Goal: Task Accomplishment & Management: Manage account settings

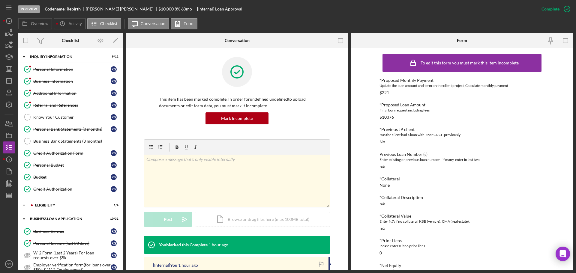
scroll to position [142, 0]
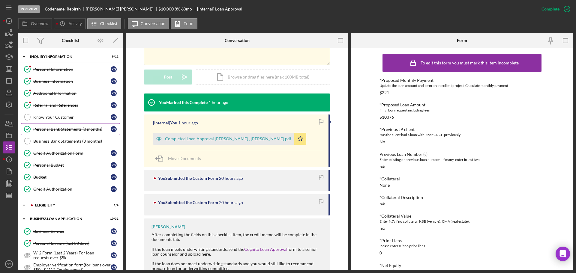
drag, startPoint x: 58, startPoint y: 127, endPoint x: 60, endPoint y: 131, distance: 4.1
click at [58, 127] on div "Personal Bank Statements (3 months)" at bounding box center [71, 129] width 77 height 5
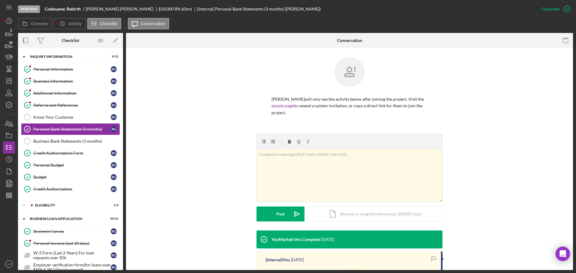
scroll to position [81, 0]
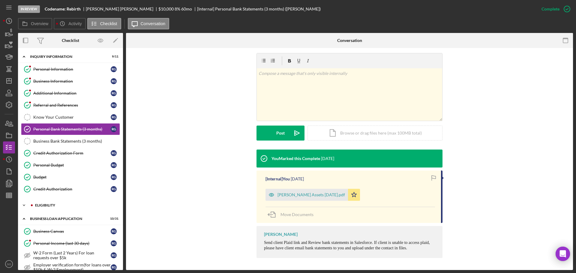
click at [52, 205] on div "ELIGIBILITY" at bounding box center [75, 206] width 80 height 4
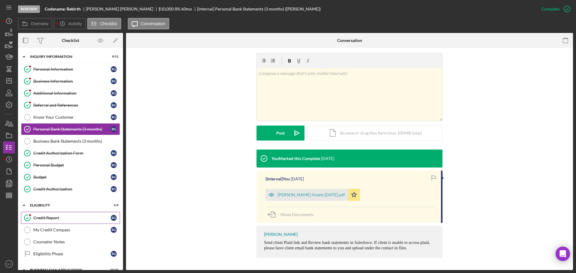
click at [64, 218] on div "Credit Report" at bounding box center [71, 218] width 77 height 5
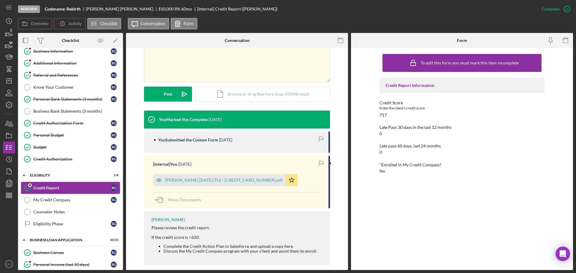
scroll to position [60, 0]
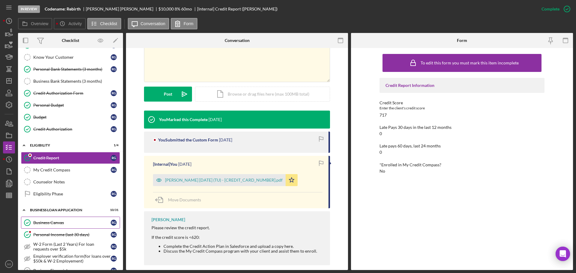
click at [65, 222] on div "Business Canvas" at bounding box center [71, 222] width 77 height 5
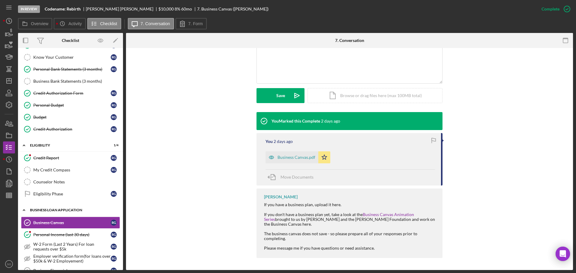
scroll to position [90, 0]
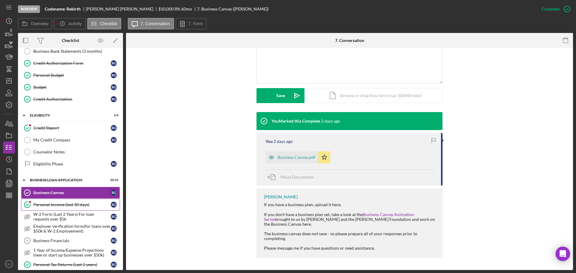
click at [79, 204] on div "Personal Income (last 30 days)" at bounding box center [71, 204] width 77 height 5
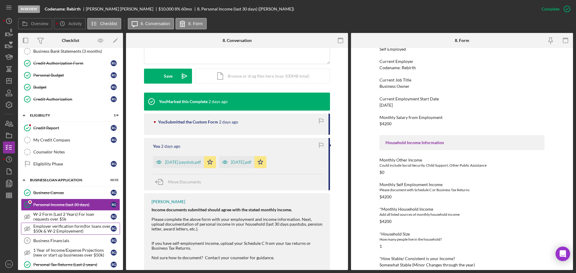
scroll to position [180, 0]
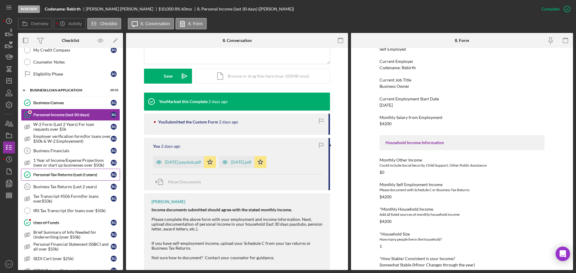
click at [67, 176] on div "Personal Tax Returns (Last 2 years)" at bounding box center [71, 174] width 77 height 5
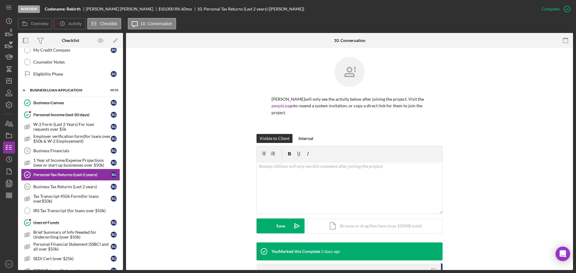
scroll to position [91, 0]
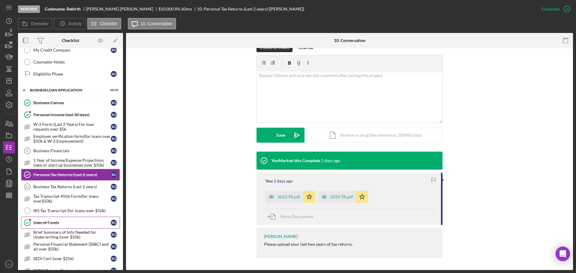
click at [47, 222] on div "Uses of Funds" at bounding box center [71, 222] width 77 height 5
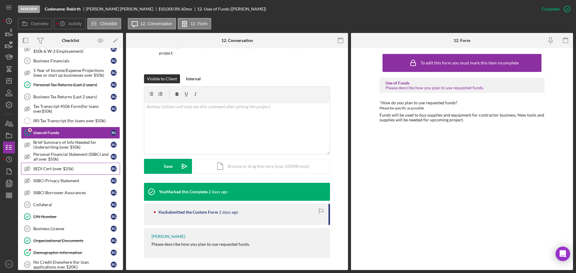
scroll to position [300, 0]
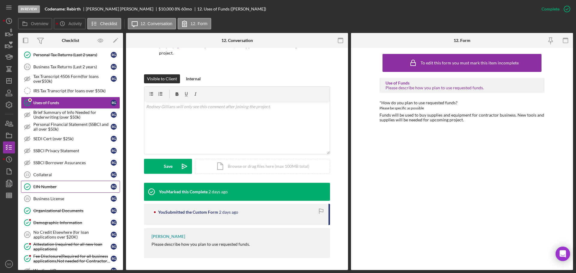
click at [58, 189] on div "EIN Number" at bounding box center [71, 186] width 77 height 5
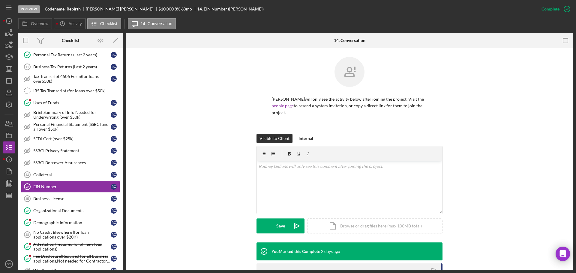
scroll to position [90, 0]
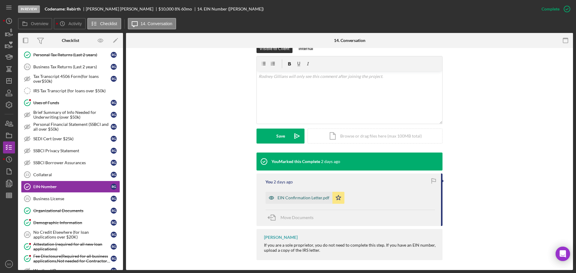
click at [300, 197] on div "EIN Confirmation Letter.pdf" at bounding box center [303, 198] width 52 height 5
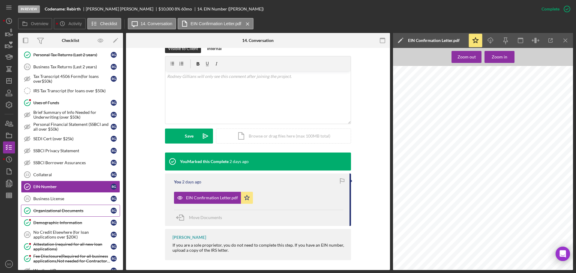
click at [60, 208] on link "Organizational Documents Organizational Documents R G" at bounding box center [70, 211] width 99 height 12
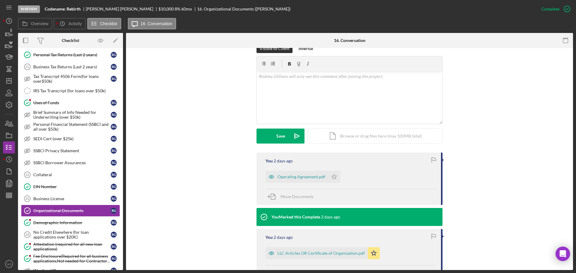
scroll to position [150, 0]
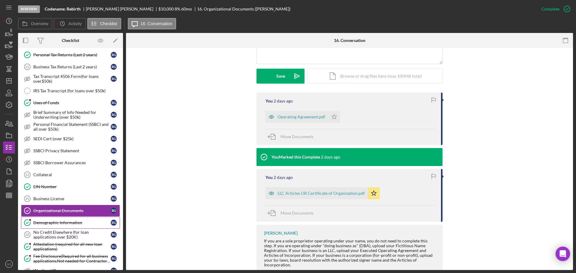
click at [86, 221] on div "Demographic Information" at bounding box center [71, 222] width 77 height 5
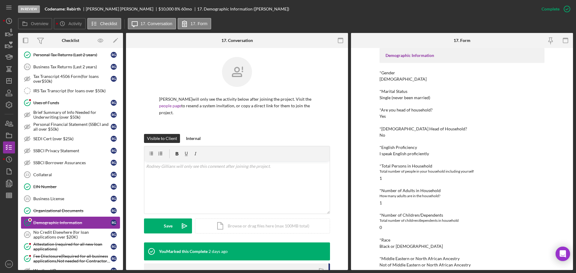
scroll to position [330, 0]
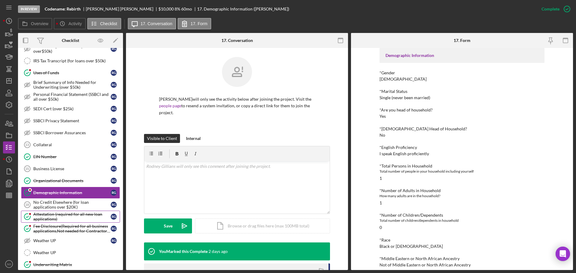
click at [88, 211] on link "Attestation (required for all new loan applications) Attestation (required for …" at bounding box center [70, 217] width 99 height 12
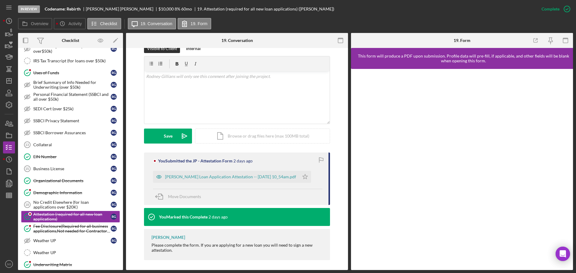
scroll to position [92, 0]
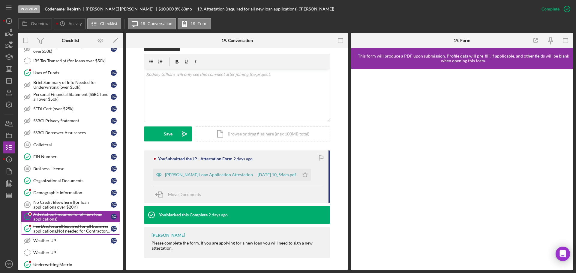
click at [74, 224] on div "Fee Disclosure(Required for all business applications,Not needed for Contractor…" at bounding box center [71, 229] width 77 height 10
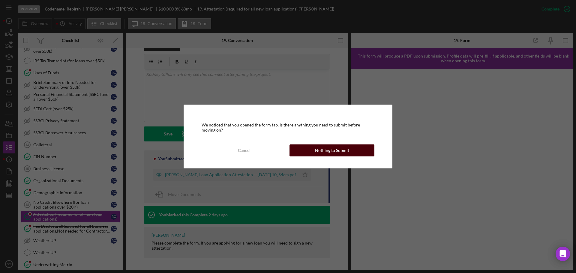
click at [324, 150] on div "Nothing to Submit" at bounding box center [332, 151] width 34 height 12
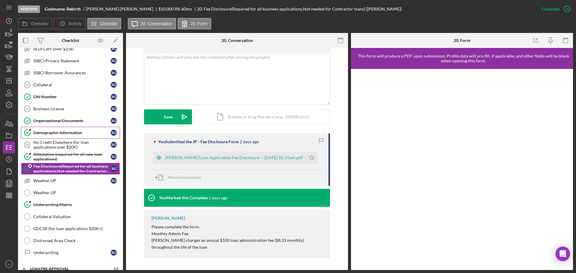
scroll to position [420, 0]
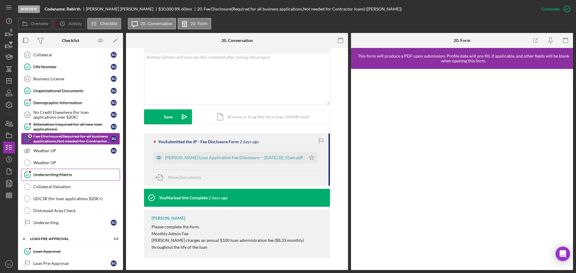
click at [55, 179] on link "Underwriting Matrix Underwriting Matrix" at bounding box center [70, 175] width 99 height 12
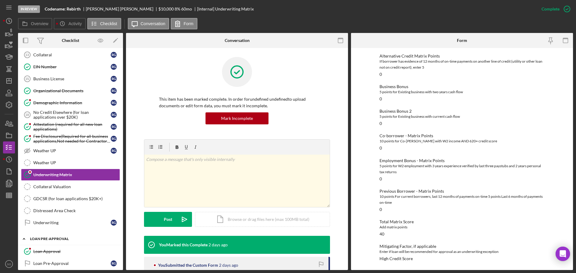
scroll to position [450, 0]
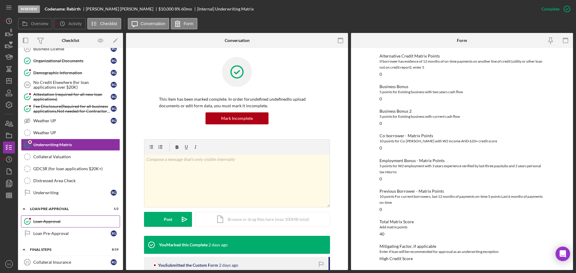
click at [52, 224] on link "Loan Approval Loan Approval" at bounding box center [70, 222] width 99 height 12
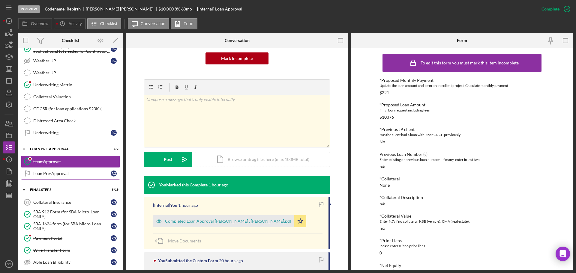
scroll to position [540, 0]
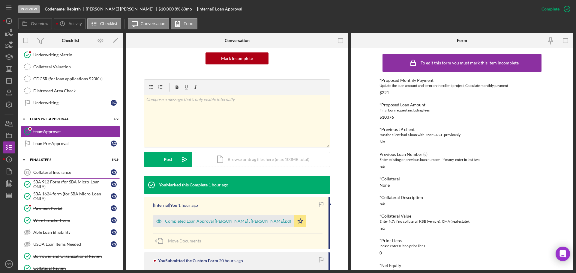
click at [53, 185] on div "SBA 912 Form (for SBA Micro-Loan ONLY)" at bounding box center [71, 185] width 77 height 10
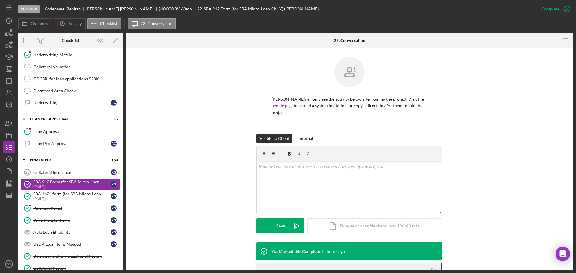
scroll to position [102, 0]
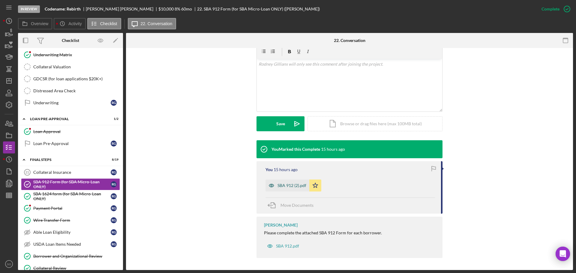
click at [280, 184] on div "SBA 912 (2).pdf" at bounding box center [291, 185] width 29 height 5
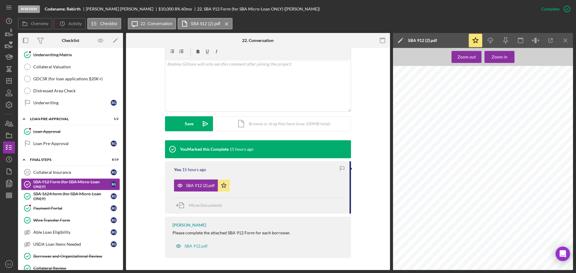
scroll to position [0, 0]
click at [79, 197] on div "SBA 1624 form (for SBA Micro-Loan ONLY)" at bounding box center [71, 197] width 77 height 10
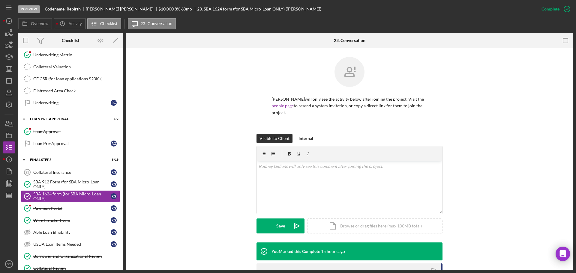
scroll to position [102, 0]
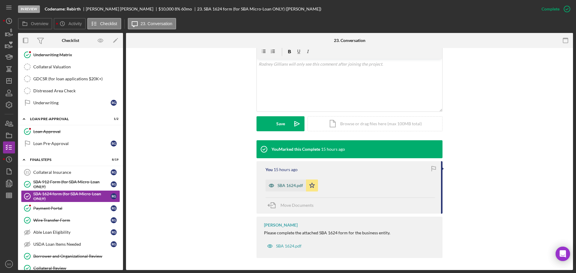
click at [293, 190] on div "SBA 1624.pdf" at bounding box center [285, 186] width 40 height 12
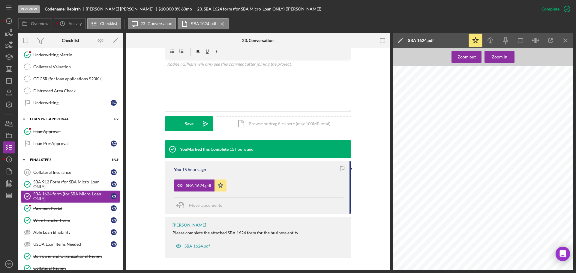
click at [45, 209] on div "Payment Portal" at bounding box center [71, 208] width 77 height 5
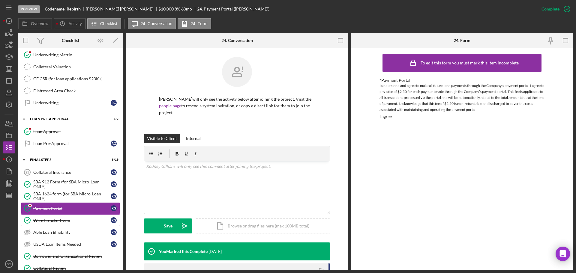
click at [64, 223] on link "Wire Transfer Form Wire Transfer Form R G" at bounding box center [70, 220] width 99 height 12
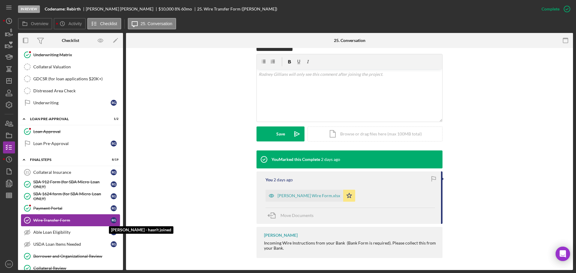
scroll to position [600, 0]
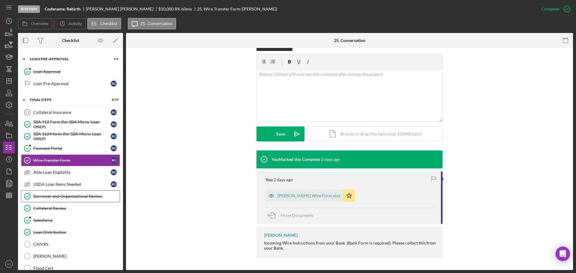
click at [77, 199] on link "Borrower and Organizational Review Borrower and Organizational Review" at bounding box center [70, 196] width 99 height 12
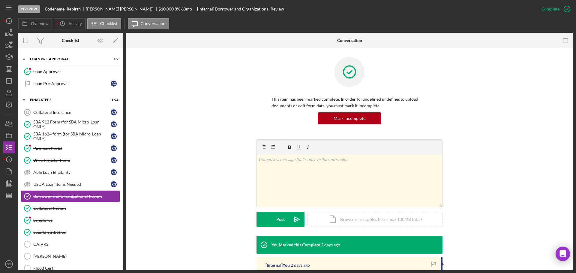
scroll to position [90, 0]
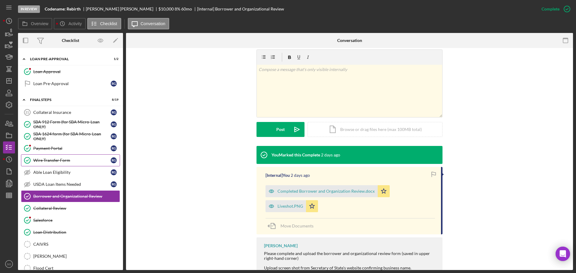
click at [49, 158] on div "Wire Transfer Form" at bounding box center [71, 160] width 77 height 5
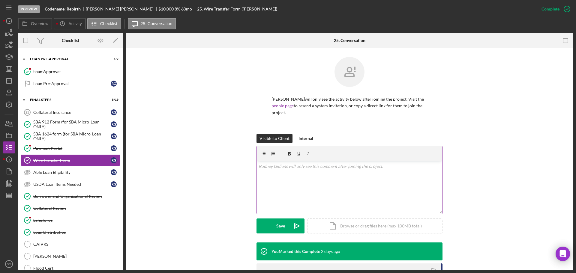
scroll to position [90, 0]
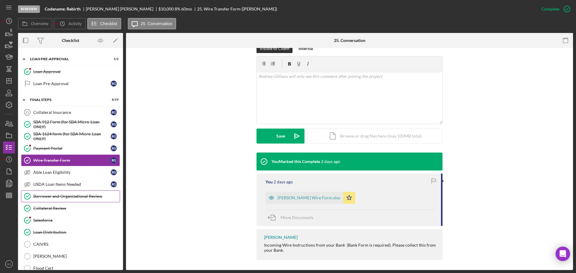
click at [83, 195] on div "Borrower and Organizational Review" at bounding box center [76, 196] width 86 height 5
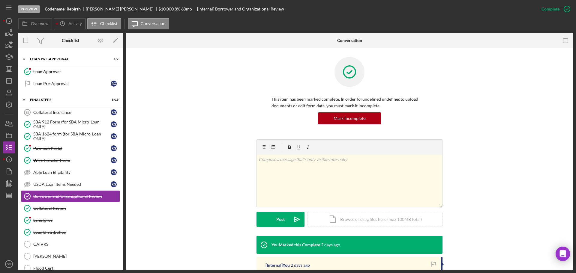
scroll to position [90, 0]
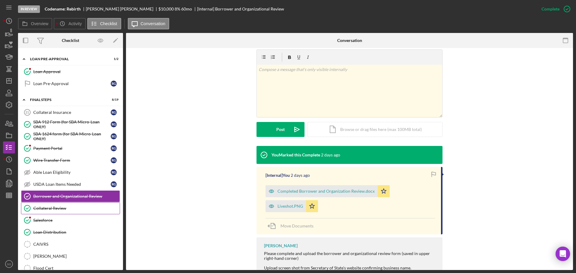
click at [47, 211] on link "Collateral Review Collateral Review" at bounding box center [70, 208] width 99 height 12
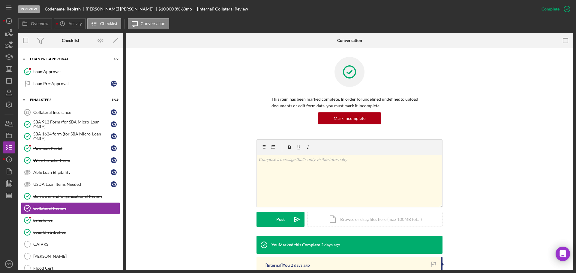
scroll to position [95, 0]
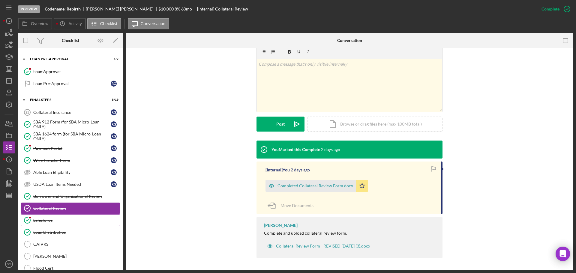
click at [61, 221] on div "Salesforce" at bounding box center [76, 220] width 86 height 5
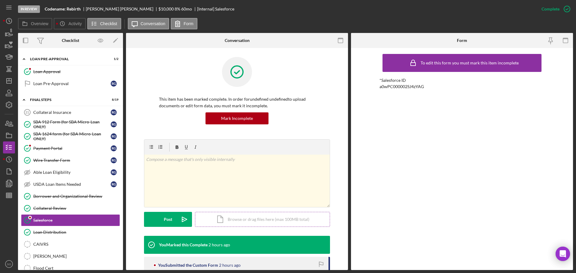
scroll to position [54, 0]
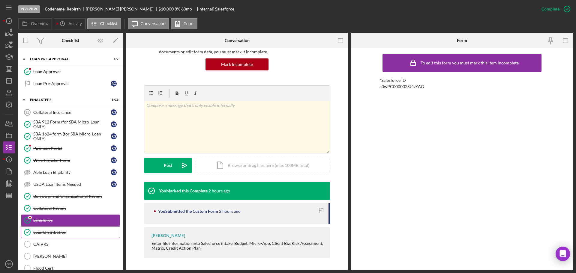
click at [75, 229] on link "Loan Distribution Loan Distribution" at bounding box center [70, 232] width 99 height 12
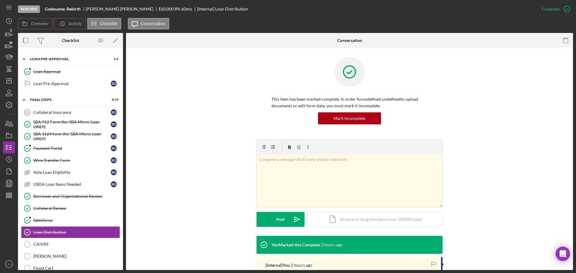
scroll to position [90, 0]
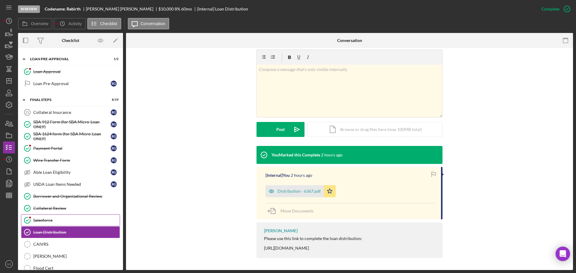
click at [66, 219] on div "Salesforce" at bounding box center [76, 220] width 86 height 5
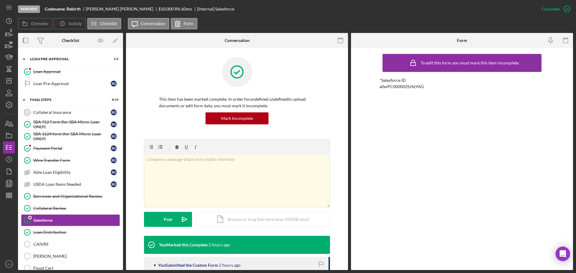
scroll to position [54, 0]
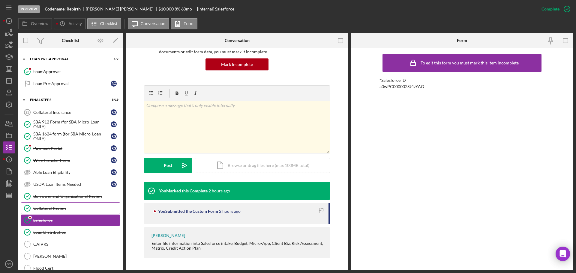
click at [77, 203] on link "Collateral Review Collateral Review" at bounding box center [70, 208] width 99 height 12
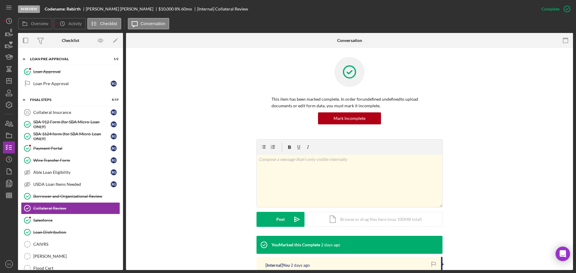
scroll to position [95, 0]
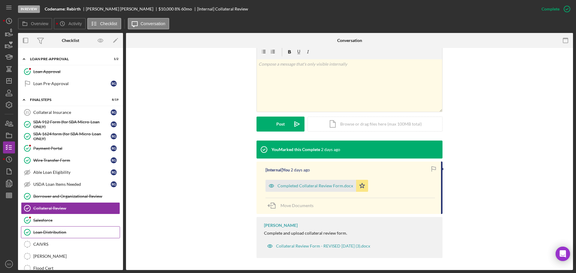
click at [70, 231] on div "Loan Distribution" at bounding box center [76, 232] width 86 height 5
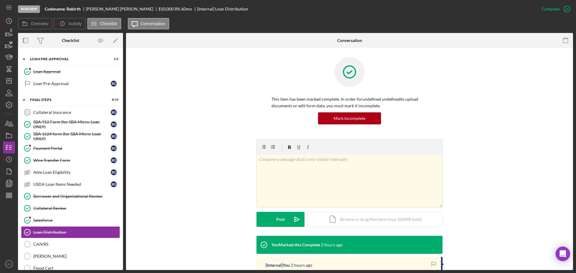
scroll to position [90, 0]
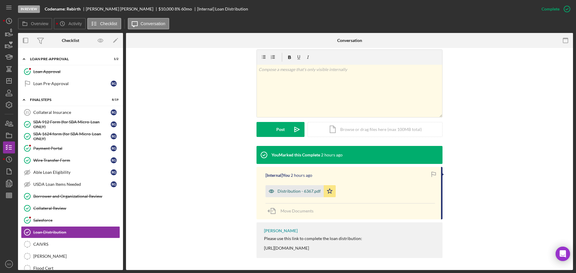
click at [309, 195] on div "Distribution - 6367.pdf" at bounding box center [294, 191] width 58 height 12
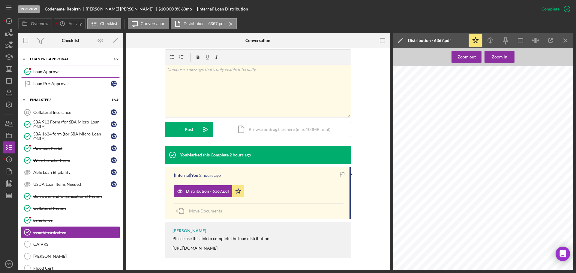
click at [46, 73] on div "Loan Approval" at bounding box center [76, 71] width 86 height 5
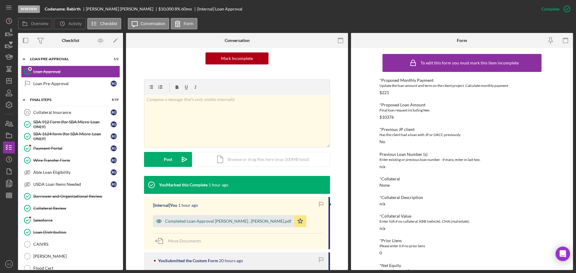
click at [214, 223] on div "Completed Loan Approval [PERSON_NAME] , [PERSON_NAME].pdf" at bounding box center [228, 221] width 126 height 5
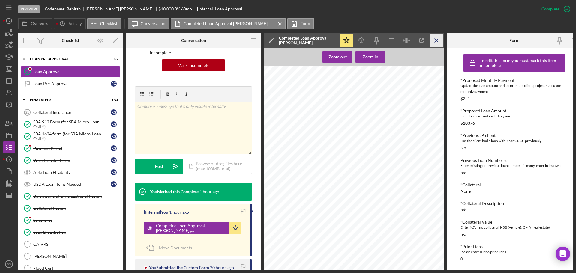
click at [435, 41] on icon "Icon/Menu Close" at bounding box center [436, 40] width 13 height 13
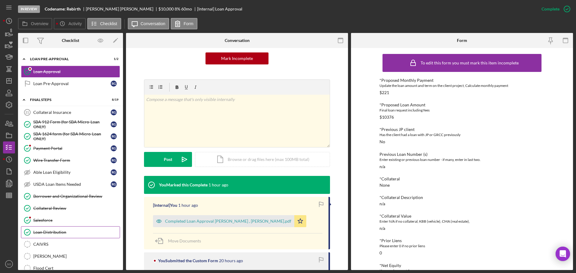
click at [46, 232] on div "Loan Distribution" at bounding box center [76, 232] width 86 height 5
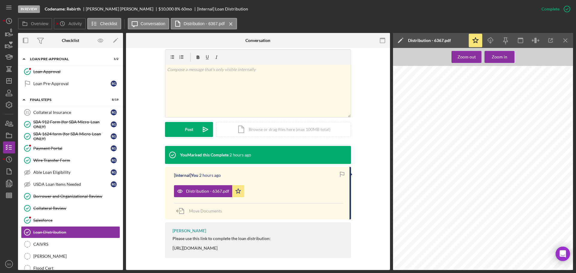
scroll to position [480, 0]
drag, startPoint x: 12, startPoint y: 83, endPoint x: 13, endPoint y: 87, distance: 4.0
click at [11, 83] on polygon "button" at bounding box center [9, 81] width 5 height 5
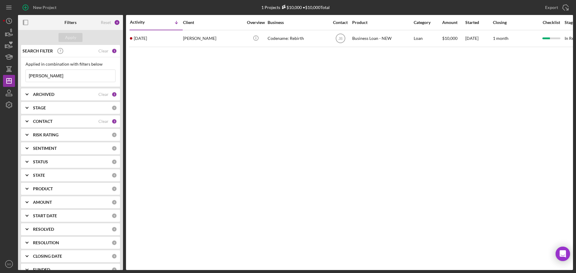
drag, startPoint x: 57, startPoint y: 79, endPoint x: 1, endPoint y: 77, distance: 56.1
click at [1, 77] on div "New Project 1 Projects $10,000 • $10,000 Total [PERSON_NAME] Export Icon/Export…" at bounding box center [288, 136] width 576 height 273
type input "[PERSON_NAME]"
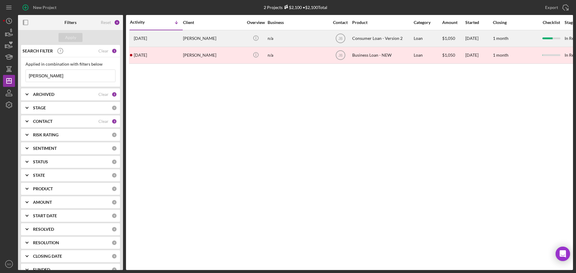
click at [196, 35] on div "[PERSON_NAME]" at bounding box center [213, 39] width 60 height 16
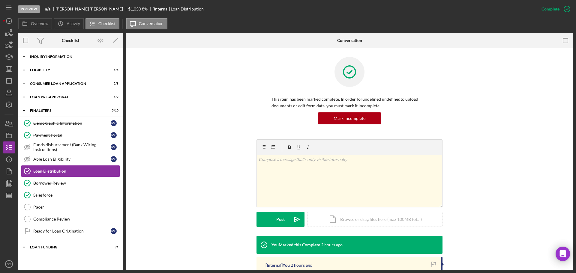
click at [76, 54] on div "Icon/Expander Inquiry Information 7 / 8" at bounding box center [70, 57] width 105 height 12
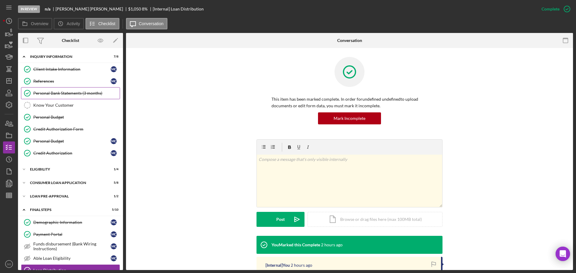
drag, startPoint x: 84, startPoint y: 91, endPoint x: 88, endPoint y: 97, distance: 7.0
click at [85, 92] on div "Personal Bank Statements (3 months)" at bounding box center [76, 93] width 86 height 5
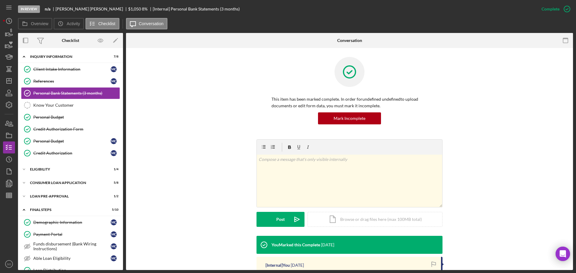
scroll to position [116, 0]
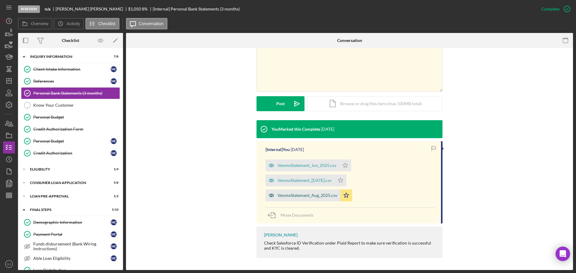
click at [314, 197] on div "VenmoStatement_Aug_2025.csv" at bounding box center [307, 195] width 60 height 5
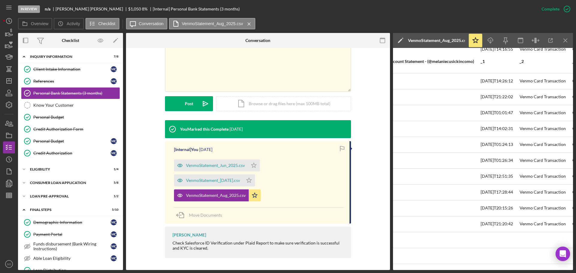
scroll to position [1049, 0]
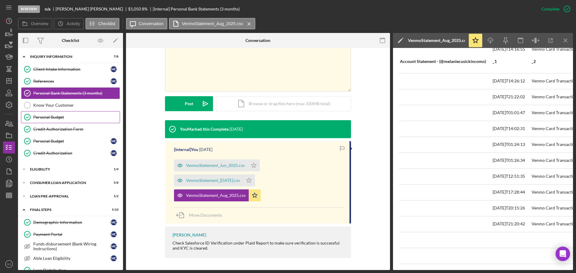
click at [52, 120] on link "Personal Budget Personal Budget" at bounding box center [70, 117] width 99 height 12
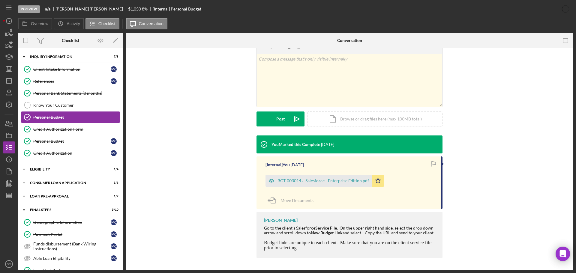
scroll to position [100, 0]
click at [71, 132] on link "Credit Authorization Form Credit Authorization Form" at bounding box center [70, 129] width 99 height 12
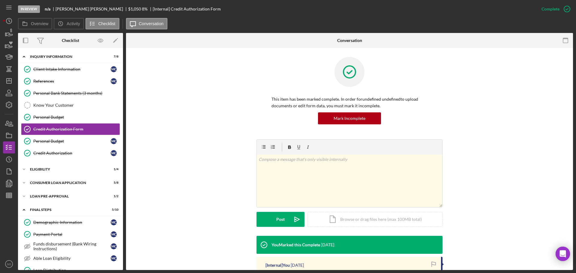
scroll to position [108, 0]
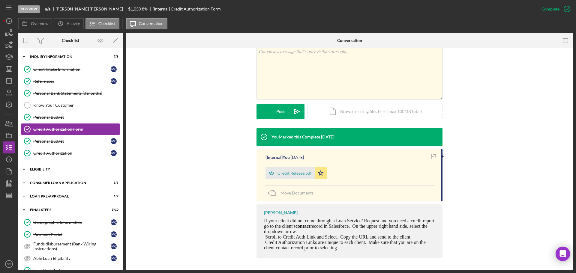
click at [64, 168] on div "Eligibility" at bounding box center [72, 170] width 85 height 4
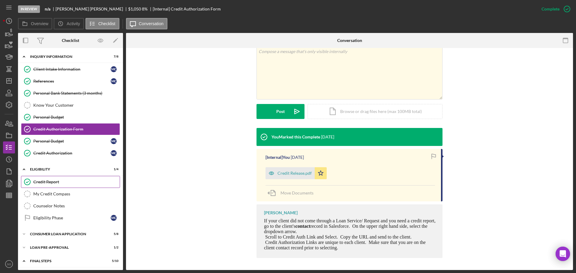
click at [69, 187] on link "Credit Report Credit Report" at bounding box center [70, 182] width 99 height 12
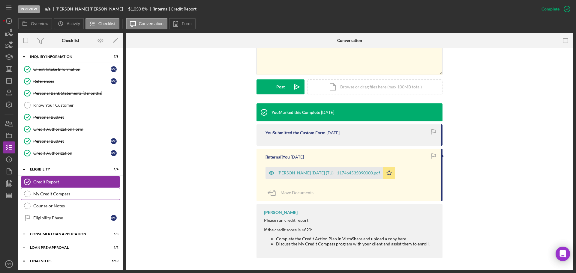
scroll to position [60, 0]
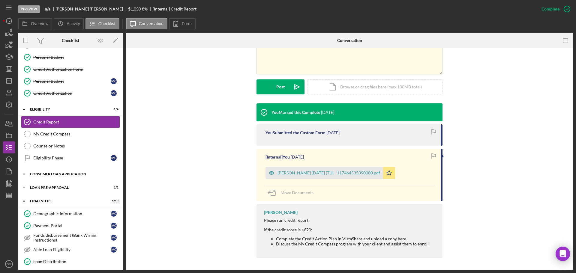
click at [55, 174] on div "Consumer Loan Application" at bounding box center [72, 174] width 85 height 4
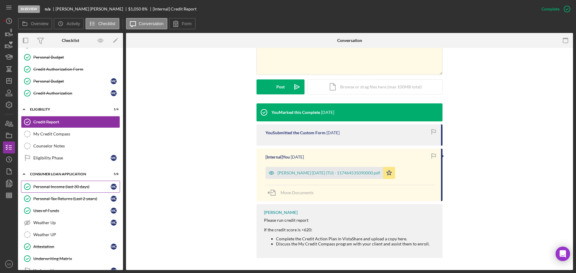
click at [58, 187] on div "Personal Income (last 30 days)" at bounding box center [71, 186] width 77 height 5
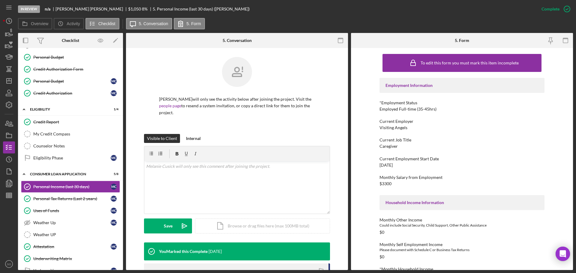
scroll to position [165, 0]
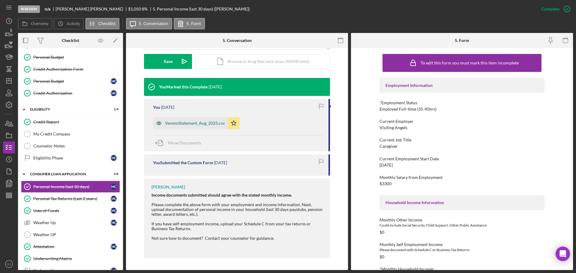
click at [187, 124] on div "VenmoStatement_Aug_2025.csv" at bounding box center [195, 123] width 60 height 5
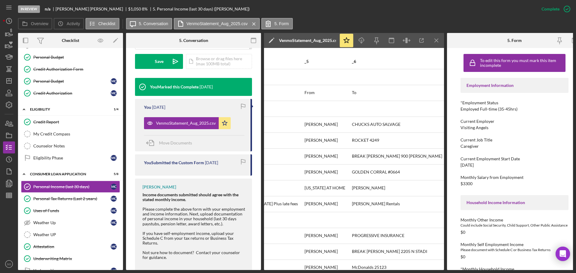
scroll to position [0, 0]
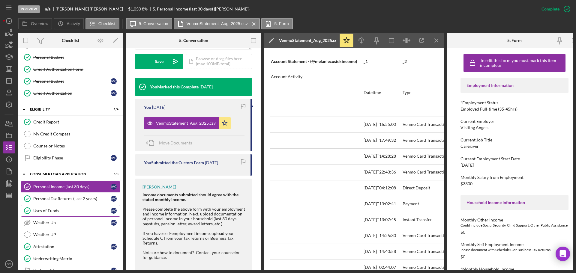
drag, startPoint x: 84, startPoint y: 200, endPoint x: 94, endPoint y: 209, distance: 13.4
click at [84, 200] on div "Personal Tax Returns (Last 2 years)" at bounding box center [71, 198] width 77 height 5
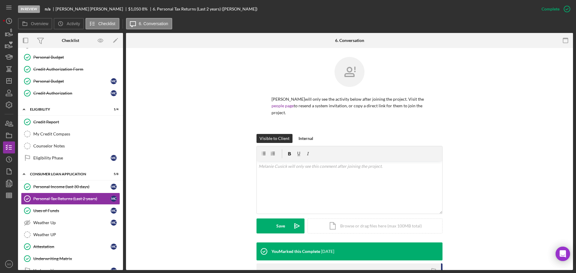
scroll to position [92, 0]
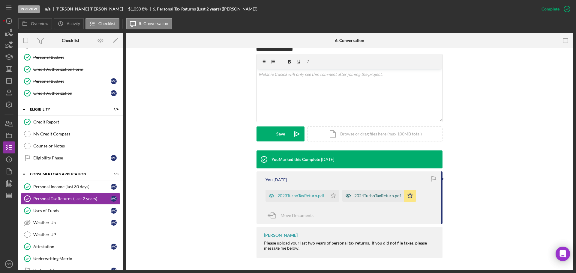
click at [364, 193] on div "2024TurboTaxReturn.pdf" at bounding box center [377, 195] width 47 height 5
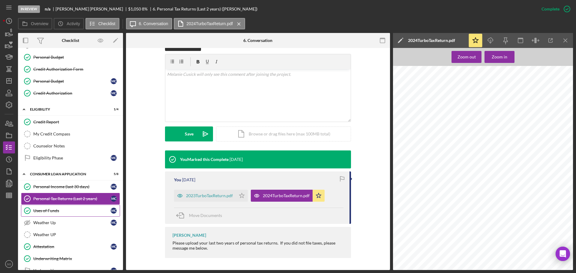
click at [68, 212] on div "Uses of Funds" at bounding box center [71, 210] width 77 height 5
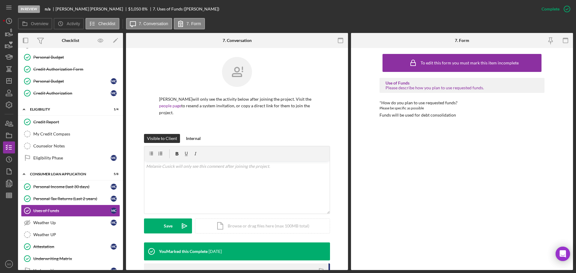
scroll to position [60, 0]
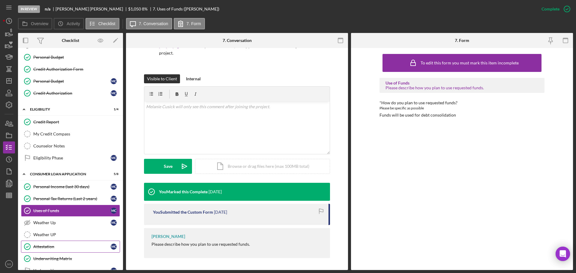
click at [64, 248] on div "Attestation" at bounding box center [71, 246] width 77 height 5
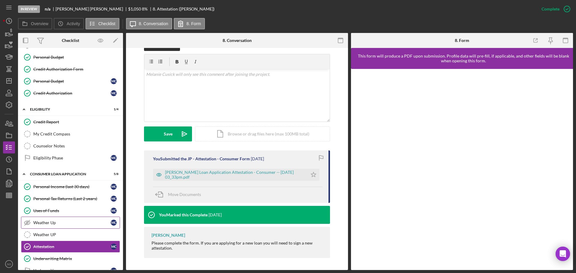
scroll to position [90, 0]
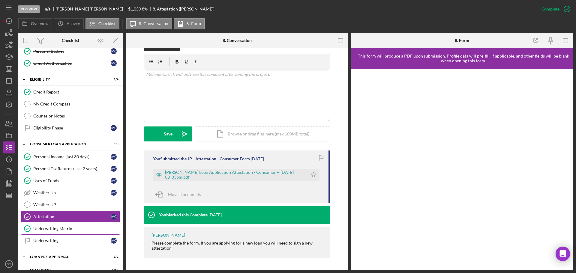
click at [63, 232] on link "Underwriting Matrix Underwriting Matrix" at bounding box center [70, 229] width 99 height 12
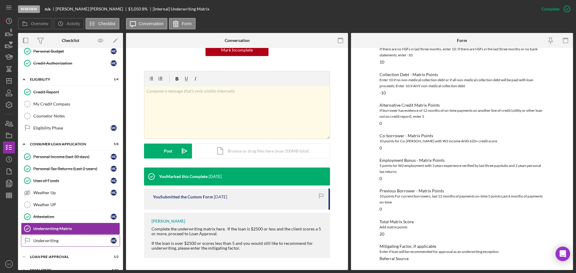
scroll to position [236, 0]
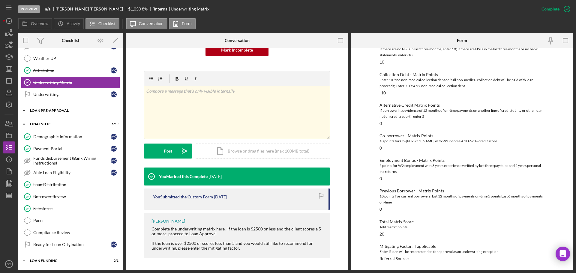
click at [48, 105] on div "Icon/Expander Loan Pre-Approval 1 / 2" at bounding box center [70, 111] width 105 height 12
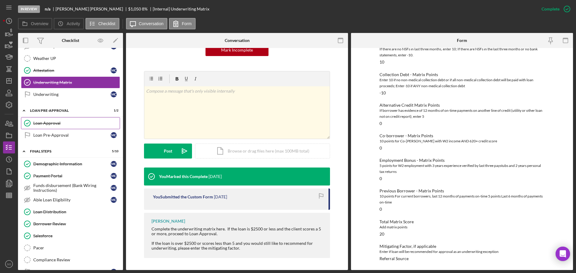
click at [54, 120] on link "Loan Approval Loan Approval" at bounding box center [70, 123] width 99 height 12
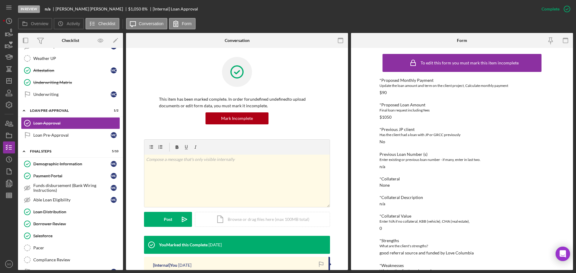
scroll to position [150, 0]
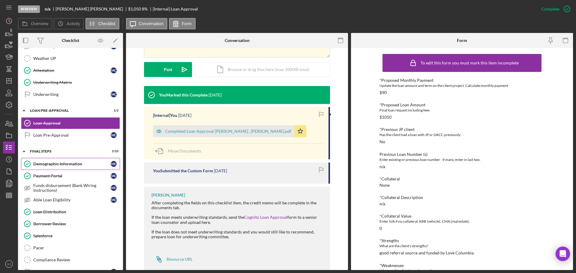
click at [70, 165] on div "Demographic Information" at bounding box center [71, 164] width 77 height 5
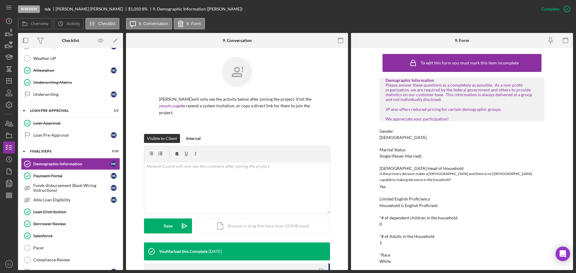
scroll to position [60, 0]
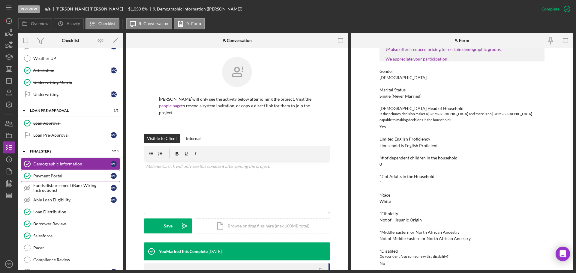
click at [55, 178] on div "Payment Portal" at bounding box center [71, 176] width 77 height 5
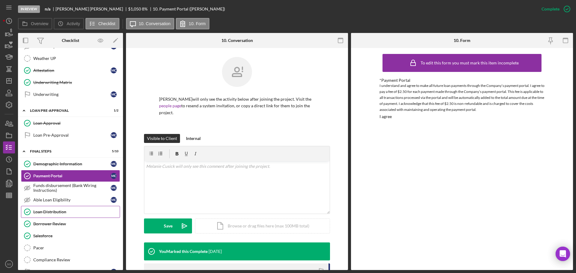
click at [64, 215] on link "Loan Distribution Loan Distribution" at bounding box center [70, 212] width 99 height 12
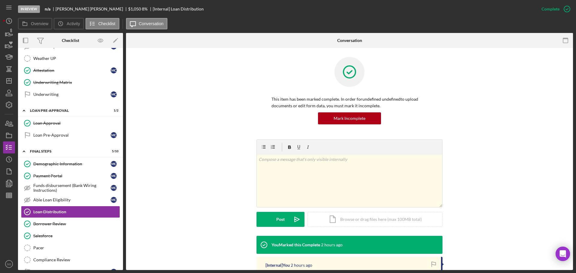
scroll to position [95, 0]
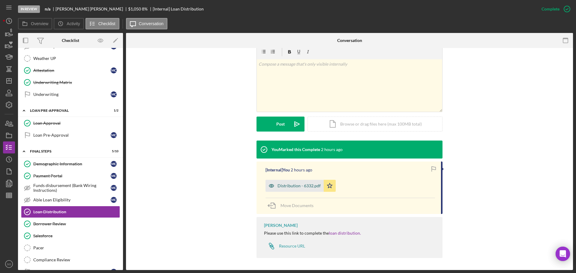
drag, startPoint x: 291, startPoint y: 183, endPoint x: 297, endPoint y: 189, distance: 8.7
click at [291, 183] on div "Distribution - 6332.pdf" at bounding box center [294, 186] width 58 height 12
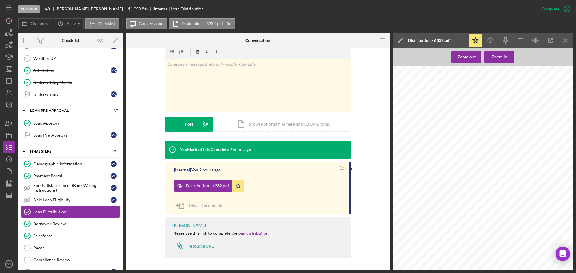
scroll to position [120, 0]
click at [43, 226] on div "Borrower Review" at bounding box center [76, 224] width 86 height 5
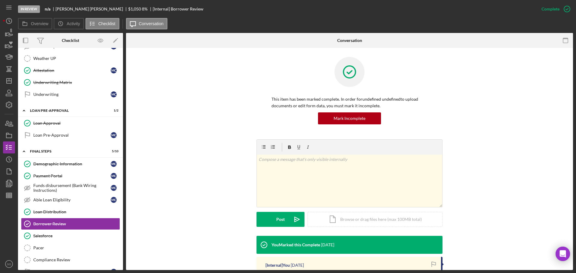
scroll to position [95, 0]
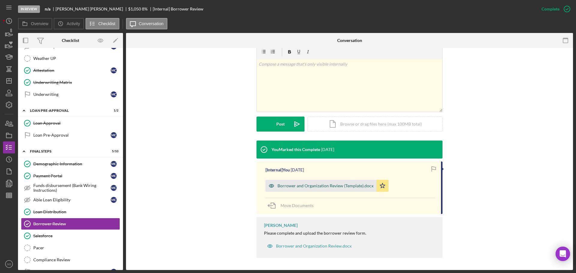
click at [300, 186] on div "Borrower and Organization Review (Template).docx" at bounding box center [325, 186] width 96 height 5
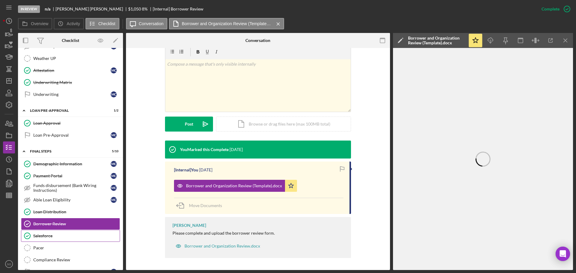
click at [52, 236] on div "Salesforce" at bounding box center [76, 236] width 86 height 5
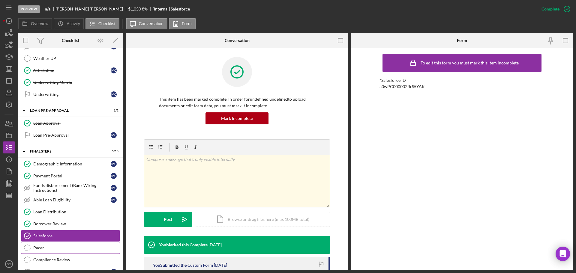
scroll to position [264, 0]
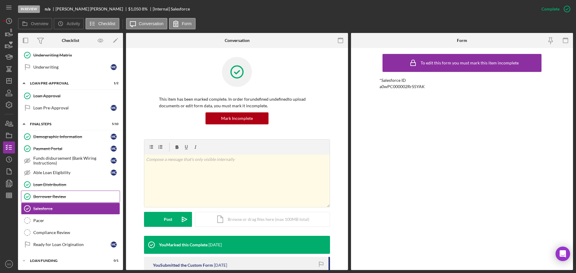
click at [59, 196] on div "Borrower Review" at bounding box center [76, 196] width 86 height 5
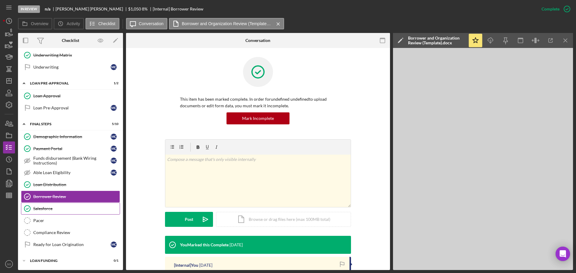
scroll to position [114, 0]
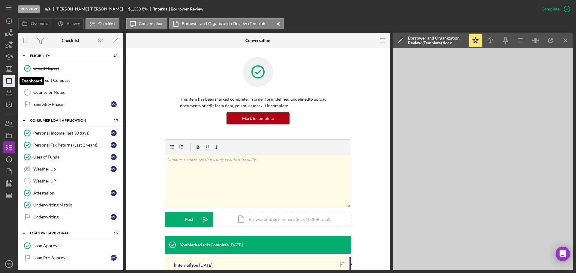
drag, startPoint x: 9, startPoint y: 78, endPoint x: 11, endPoint y: 81, distance: 3.9
click at [9, 78] on icon "Icon/Dashboard" at bounding box center [8, 80] width 15 height 15
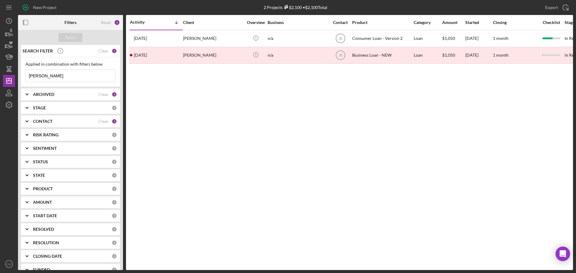
drag, startPoint x: 57, startPoint y: 72, endPoint x: 0, endPoint y: 83, distance: 58.3
click at [0, 83] on div "New Project 2 Projects $2,100 • $2,100 Total [PERSON_NAME] Export Icon/Export F…" at bounding box center [288, 136] width 576 height 273
type input "[PERSON_NAME]"
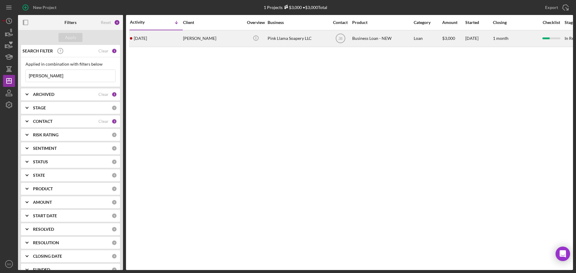
click at [211, 41] on div "[PERSON_NAME]" at bounding box center [213, 39] width 60 height 16
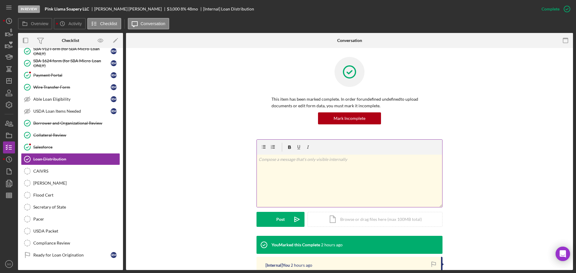
scroll to position [60, 0]
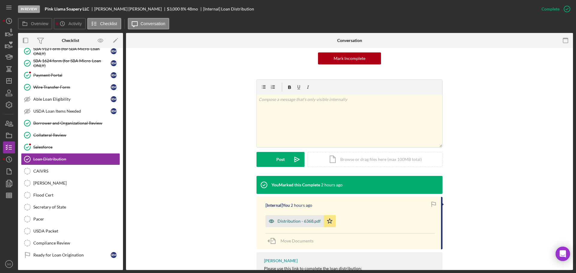
click at [301, 217] on div "Distribution - 6368.pdf" at bounding box center [294, 221] width 58 height 12
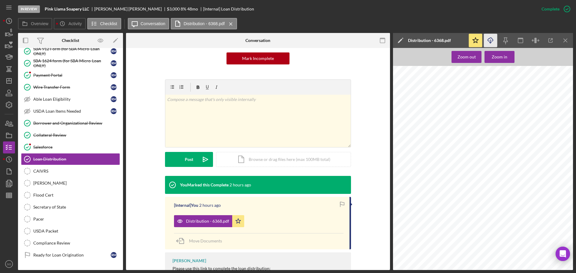
click at [489, 43] on icon "Icon/Download" at bounding box center [490, 40] width 13 height 13
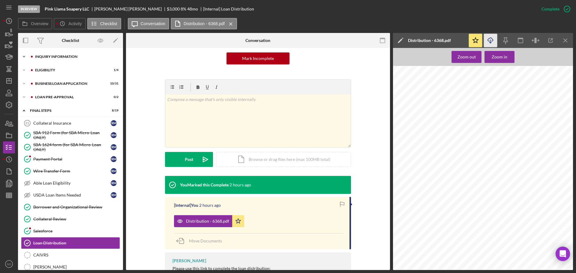
click at [57, 59] on div "Icon/Expander INQUIRY INFORMATION 9 / 11" at bounding box center [70, 57] width 105 height 12
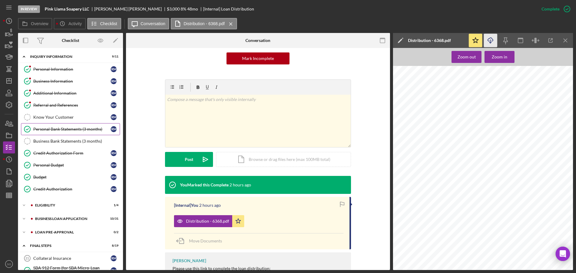
click at [75, 130] on div "Personal Bank Statements (3 months)" at bounding box center [71, 129] width 77 height 5
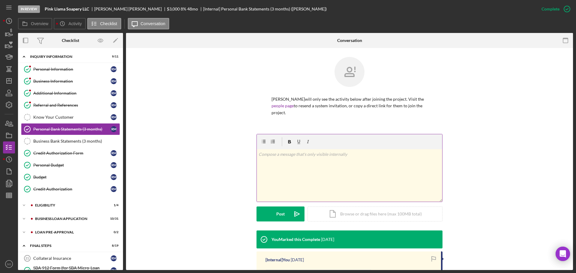
scroll to position [104, 0]
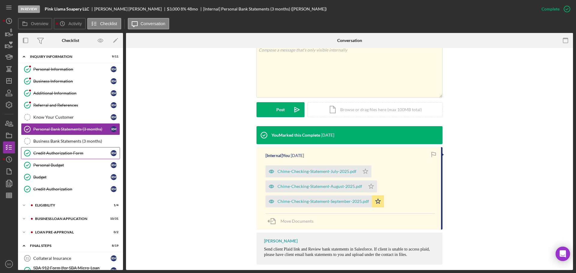
click at [62, 154] on div "Credit Authorization Form" at bounding box center [71, 153] width 77 height 5
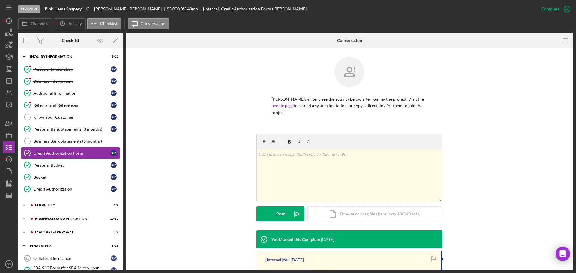
scroll to position [107, 0]
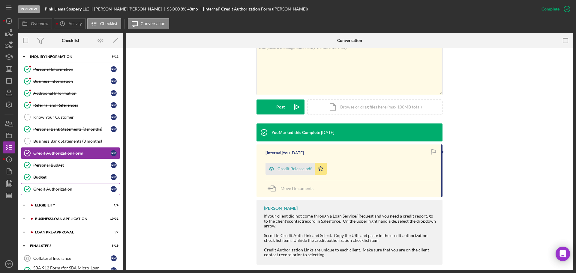
click at [69, 189] on div "Credit Authorization" at bounding box center [71, 189] width 77 height 5
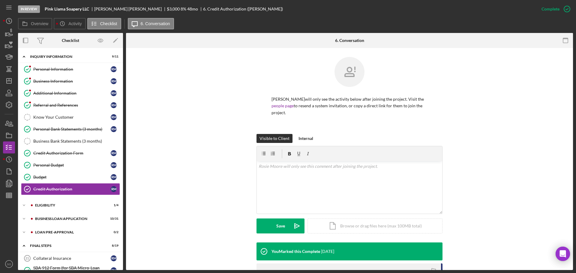
scroll to position [90, 0]
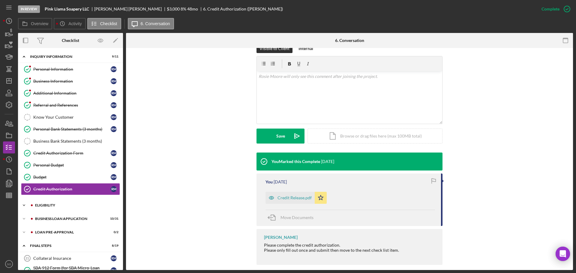
click at [66, 205] on div "ELIGIBILITY" at bounding box center [75, 206] width 80 height 4
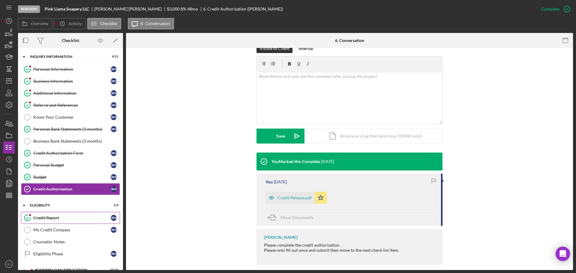
click at [65, 214] on link "Credit Report Credit Report R M" at bounding box center [70, 218] width 99 height 12
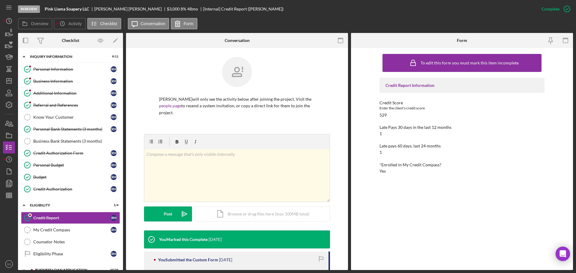
scroll to position [90, 0]
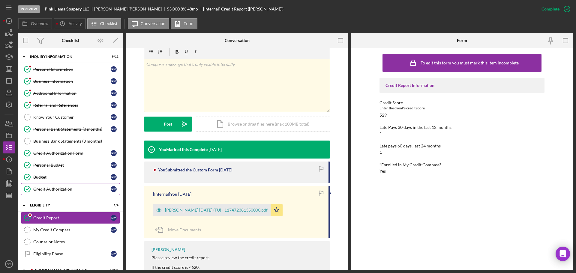
click at [59, 191] on div "Credit Authorization" at bounding box center [71, 189] width 77 height 5
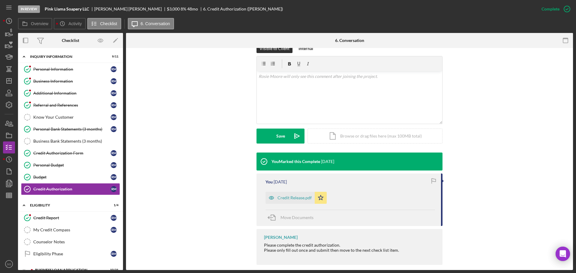
scroll to position [60, 0]
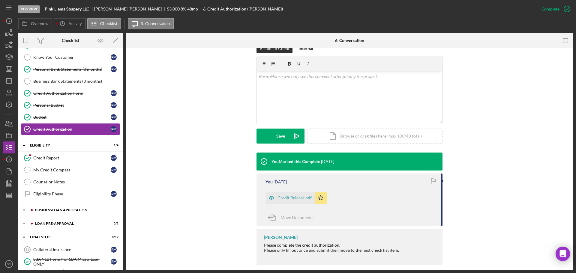
click at [65, 215] on div "Icon/Expander BUSINESS LOAN APPLICATION 10 / 31" at bounding box center [70, 210] width 105 height 12
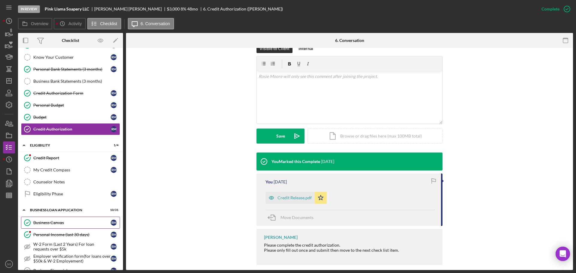
click at [65, 222] on div "Business Canvas" at bounding box center [71, 222] width 77 height 5
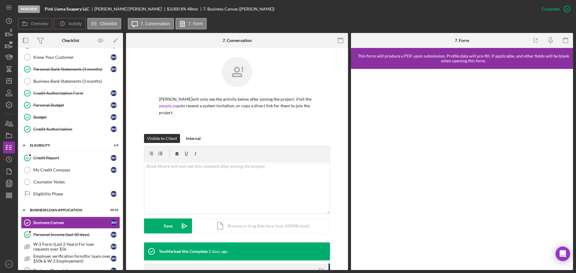
scroll to position [124, 0]
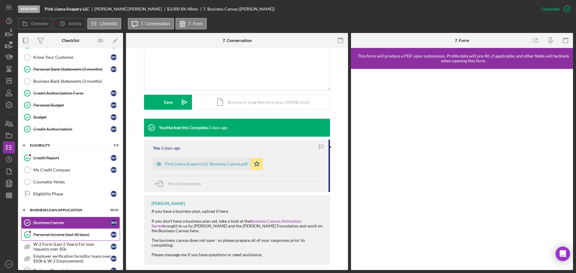
drag, startPoint x: 69, startPoint y: 231, endPoint x: 72, endPoint y: 233, distance: 3.8
click at [69, 231] on link "Personal Income (last 30 days) Personal Income (last 30 days) R M" at bounding box center [70, 235] width 99 height 12
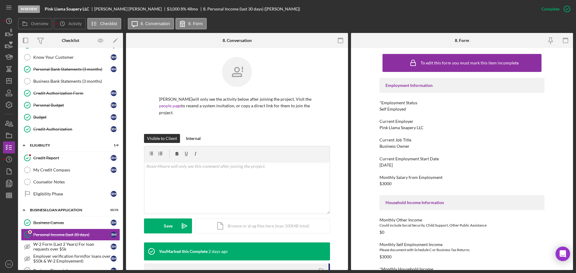
scroll to position [90, 0]
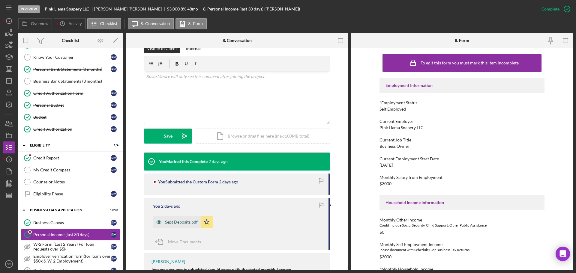
click at [181, 220] on div "Sept Deposits.pdf" at bounding box center [181, 222] width 33 height 5
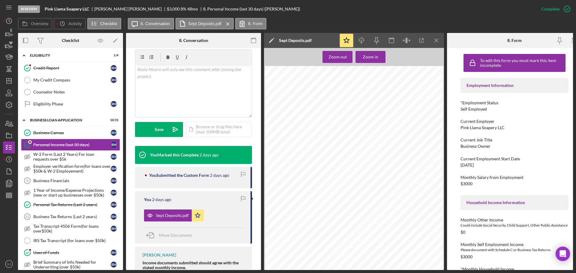
scroll to position [180, 0]
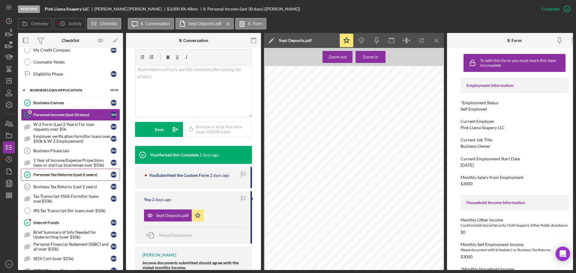
click at [52, 171] on link "Personal Tax Returns (Last 2 years) Personal Tax Returns (Last 2 years) R M" at bounding box center [70, 175] width 99 height 12
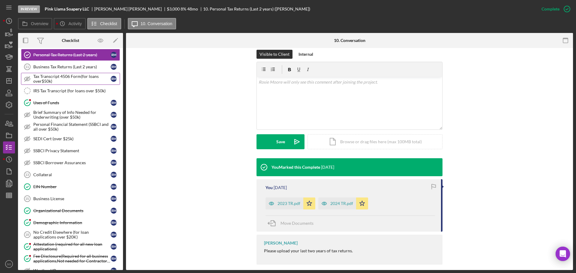
scroll to position [240, 0]
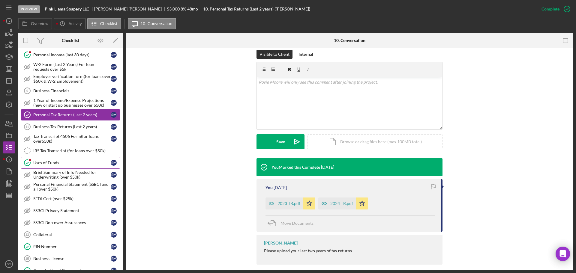
click at [61, 162] on div "Uses of Funds" at bounding box center [71, 162] width 77 height 5
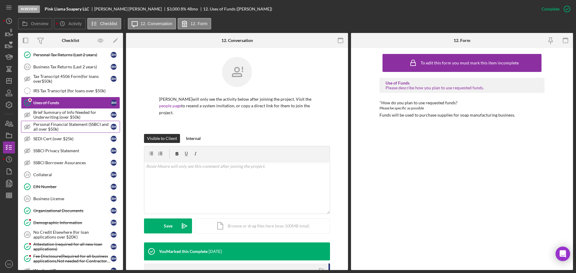
scroll to position [330, 0]
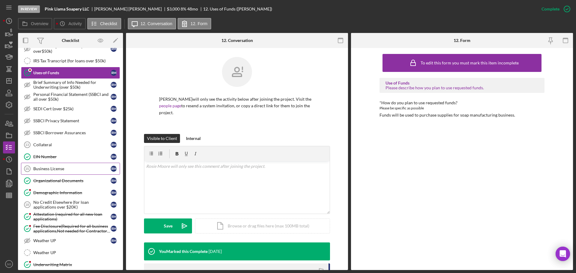
drag, startPoint x: 51, startPoint y: 158, endPoint x: 67, endPoint y: 165, distance: 17.3
click at [51, 158] on div "EIN Number" at bounding box center [71, 156] width 77 height 5
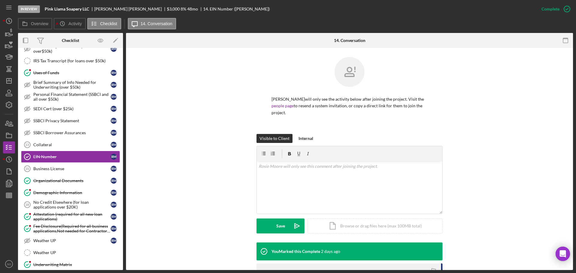
scroll to position [85, 0]
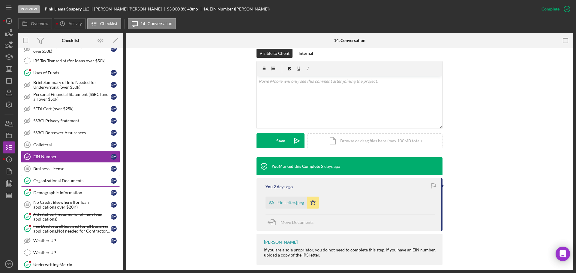
click at [88, 176] on link "Organizational Documents Organizational Documents R M" at bounding box center [70, 181] width 99 height 12
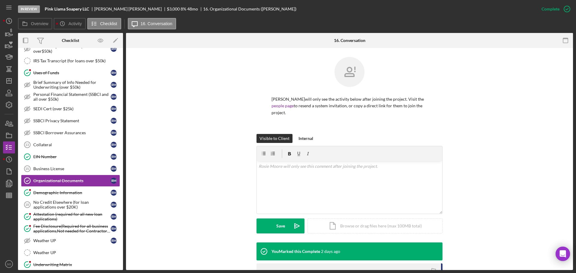
scroll to position [105, 0]
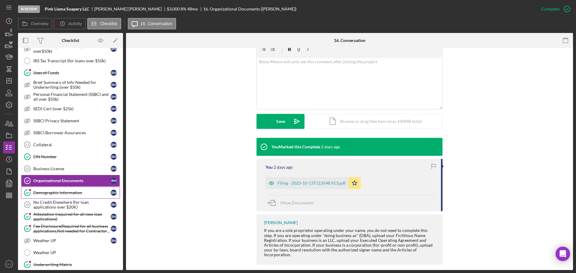
click at [79, 195] on div "Demographic Information" at bounding box center [71, 192] width 77 height 5
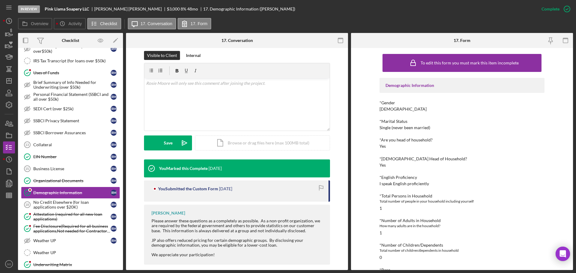
scroll to position [90, 0]
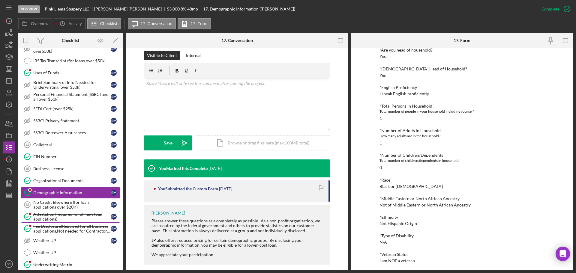
click at [76, 212] on div "Attestation (required for all new loan applications)" at bounding box center [71, 217] width 77 height 10
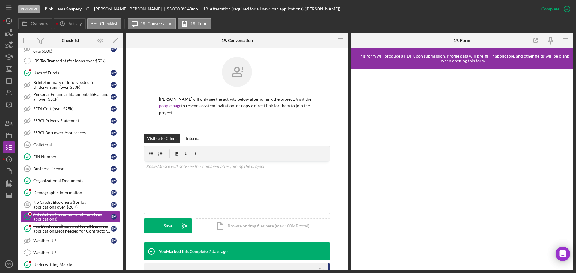
scroll to position [85, 0]
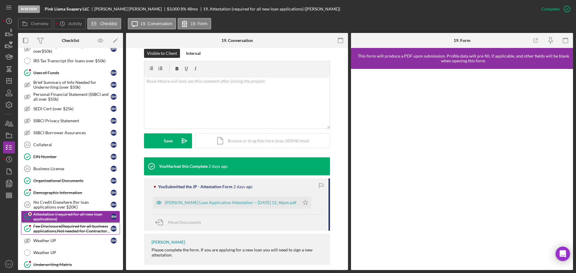
click at [56, 225] on div "Fee Disclosure(Required for all business applications,Not needed for Contractor…" at bounding box center [71, 229] width 77 height 10
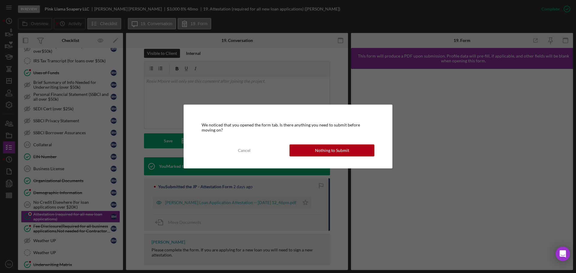
click at [322, 156] on div "Nothing to Submit" at bounding box center [332, 151] width 34 height 12
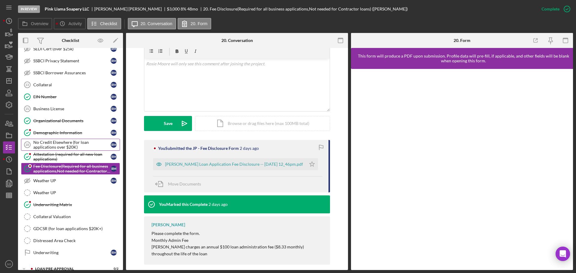
scroll to position [420, 0]
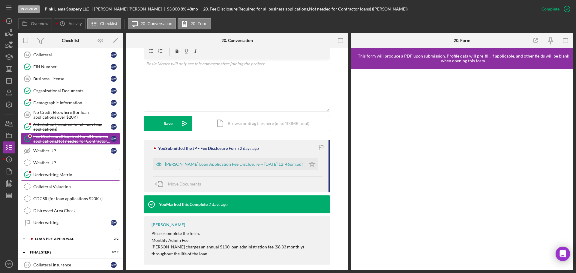
click at [70, 175] on div "Underwriting Matrix" at bounding box center [76, 174] width 86 height 5
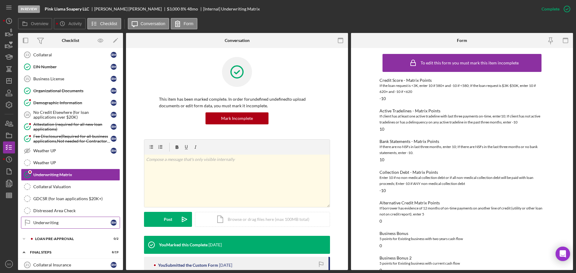
scroll to position [480, 0]
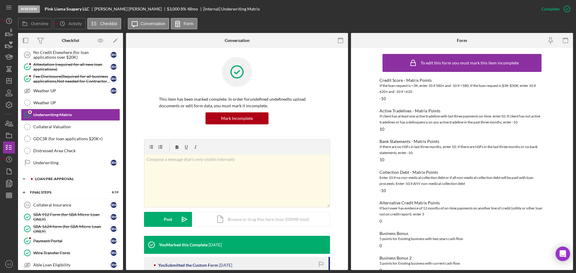
click at [64, 184] on div "Icon/Expander LOAN PRE-APPROVAL 0 / 2" at bounding box center [70, 179] width 105 height 12
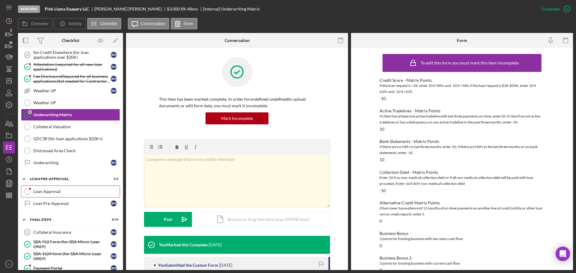
click at [69, 192] on div "Loan Approval" at bounding box center [76, 191] width 86 height 5
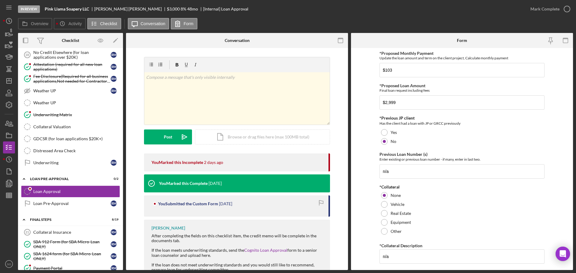
scroll to position [46, 0]
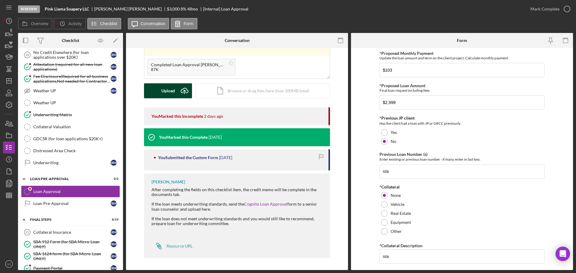
click at [168, 97] on div "Upload" at bounding box center [167, 90] width 13 height 15
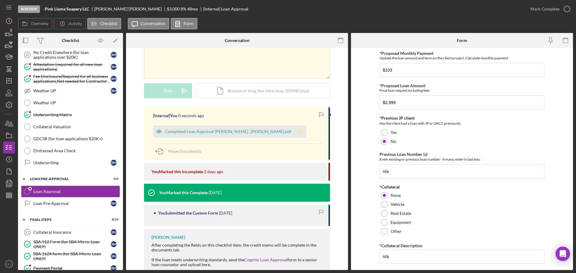
click at [298, 131] on polygon "button" at bounding box center [300, 131] width 5 height 5
click at [549, 9] on div "Mark Complete" at bounding box center [544, 9] width 29 height 12
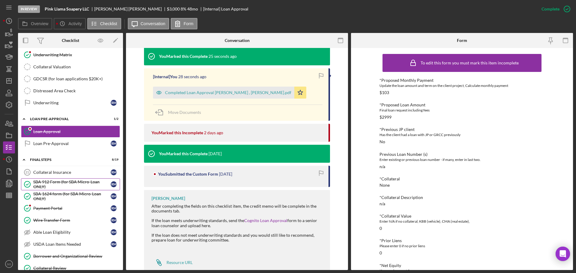
scroll to position [570, 0]
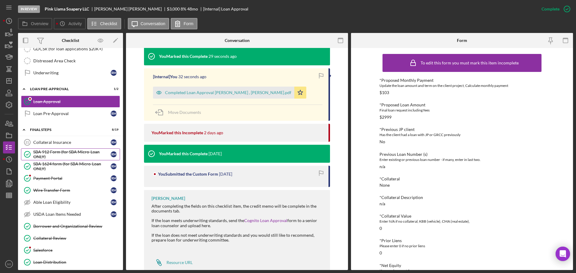
click at [72, 156] on div "SBA 912 Form (for SBA Micro-Loan ONLY)" at bounding box center [71, 155] width 77 height 10
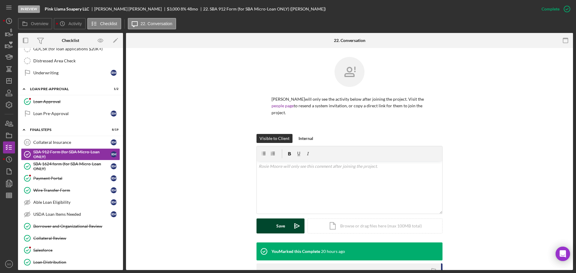
scroll to position [95, 0]
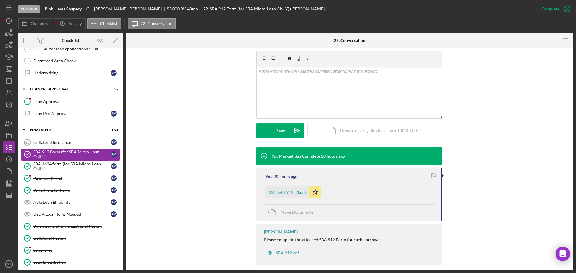
click at [41, 162] on link "SBA 1624 form (for SBA Micro-Loan ONLY) SBA 1624 form (for SBA Micro-Loan ONLY)…" at bounding box center [70, 166] width 99 height 12
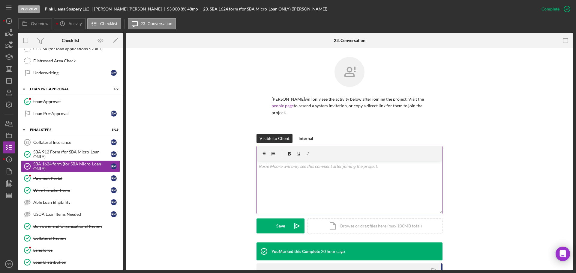
scroll to position [95, 0]
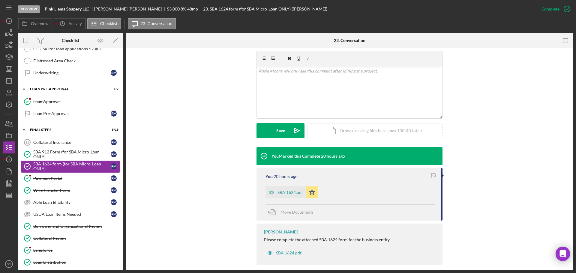
click at [66, 184] on link "Payment Portal Payment Portal R M" at bounding box center [70, 178] width 99 height 12
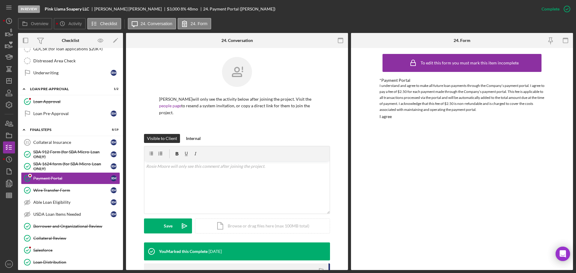
scroll to position [105, 0]
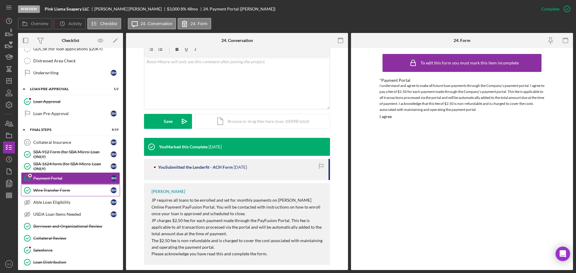
click at [64, 190] on div "Wire Transfer Form" at bounding box center [71, 190] width 77 height 5
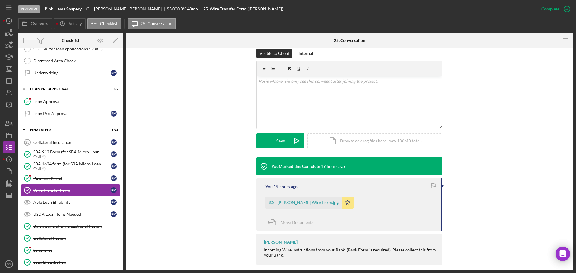
scroll to position [600, 0]
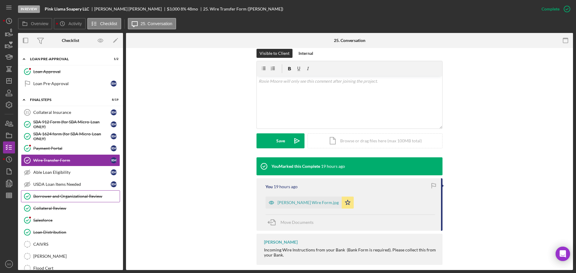
click at [63, 195] on div "Borrower and Organizational Review" at bounding box center [76, 196] width 86 height 5
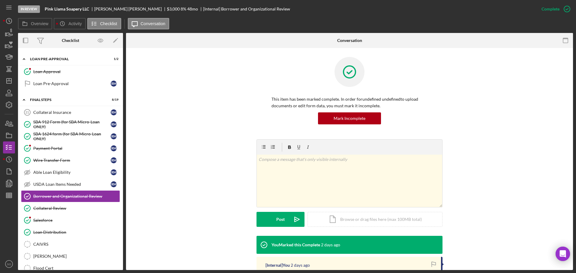
scroll to position [125, 0]
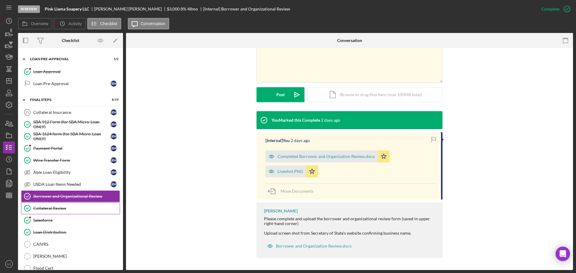
drag, startPoint x: 51, startPoint y: 210, endPoint x: 67, endPoint y: 214, distance: 16.6
click at [51, 210] on div "Collateral Review" at bounding box center [76, 208] width 86 height 5
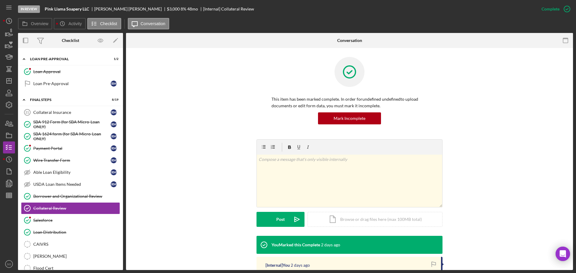
scroll to position [95, 0]
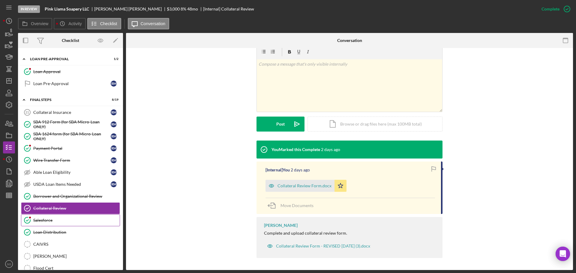
click at [42, 219] on div "Salesforce" at bounding box center [76, 220] width 86 height 5
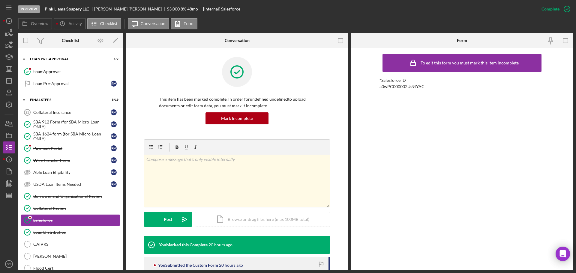
scroll to position [54, 0]
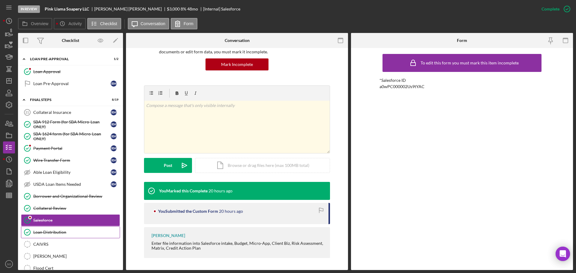
drag, startPoint x: 52, startPoint y: 232, endPoint x: 59, endPoint y: 236, distance: 7.8
click at [54, 234] on div "Loan Distribution" at bounding box center [76, 232] width 86 height 5
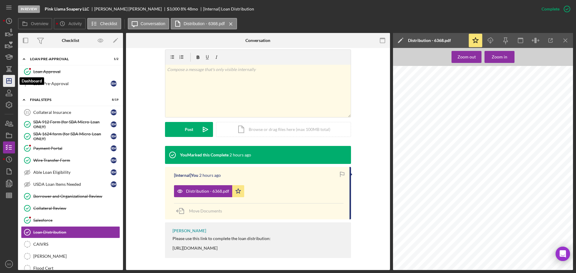
click at [4, 86] on icon "Icon/Dashboard" at bounding box center [8, 80] width 15 height 15
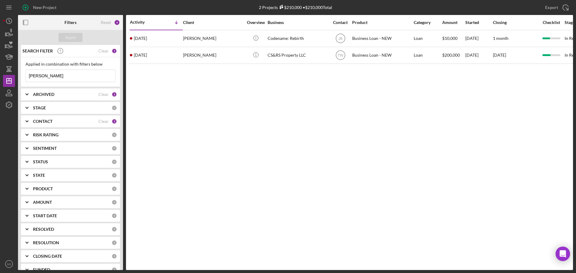
drag, startPoint x: 51, startPoint y: 76, endPoint x: 0, endPoint y: 82, distance: 51.6
click at [0, 82] on div "New Project 2 Projects $210,000 • $210,000 Total [PERSON_NAME] Export Icon/Expo…" at bounding box center [288, 136] width 576 height 273
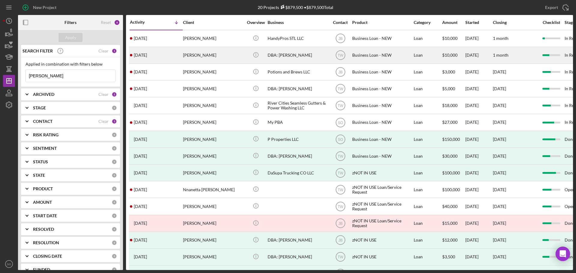
type input "[PERSON_NAME]"
click at [201, 54] on div "[PERSON_NAME]" at bounding box center [213, 55] width 60 height 16
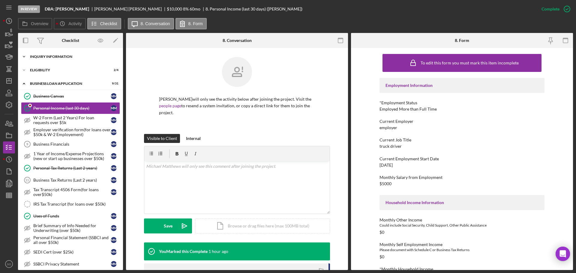
click at [61, 61] on div "Icon/Expander INQUIRY INFORMATION 9 / 11" at bounding box center [70, 57] width 105 height 12
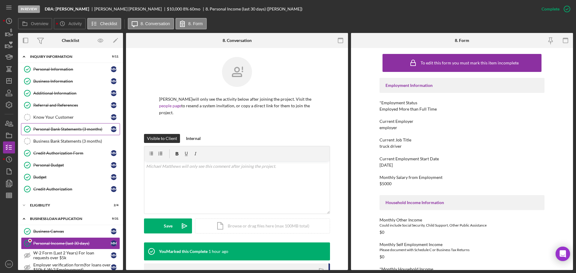
click at [79, 132] on div "Personal Bank Statements (3 months)" at bounding box center [71, 129] width 77 height 5
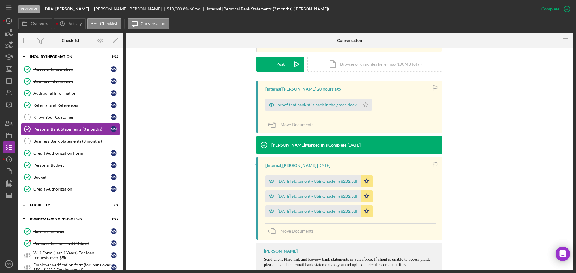
scroll to position [167, 0]
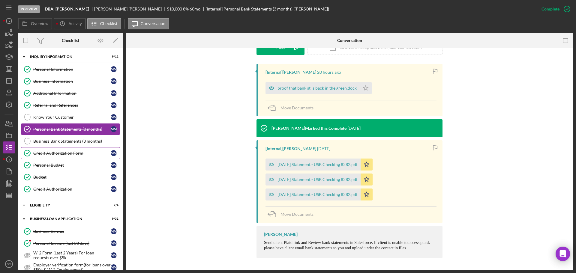
click at [76, 151] on div "Credit Authorization Form" at bounding box center [71, 153] width 77 height 5
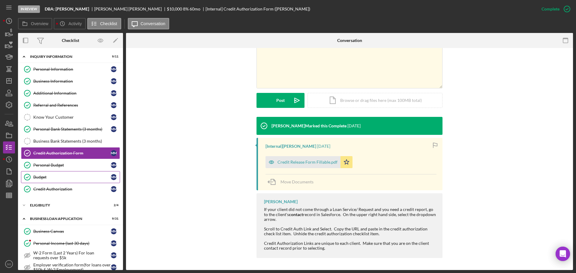
scroll to position [30, 0]
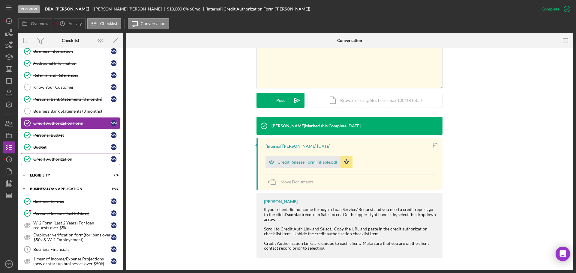
click at [69, 164] on link "Credit Authorization Credit Authorization M M" at bounding box center [70, 159] width 99 height 12
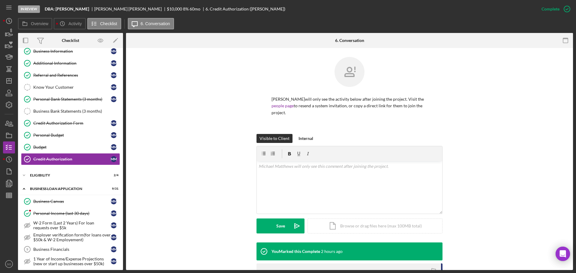
scroll to position [97, 0]
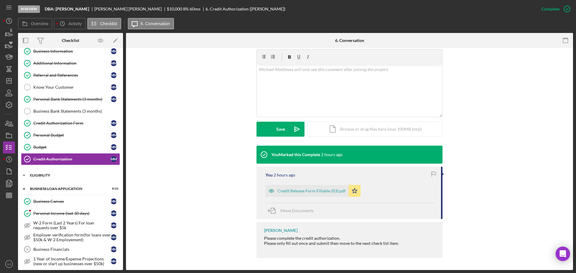
click at [48, 177] on div "Icon/Expander ELIGIBILITY 2 / 4" at bounding box center [70, 175] width 105 height 12
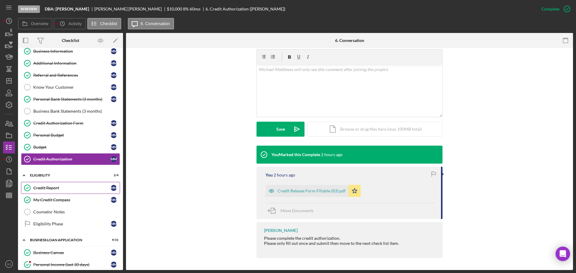
click at [59, 186] on div "Credit Report" at bounding box center [71, 188] width 77 height 5
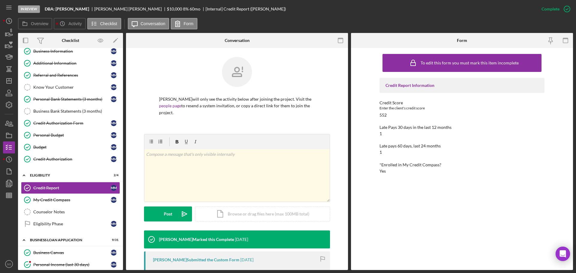
scroll to position [90, 0]
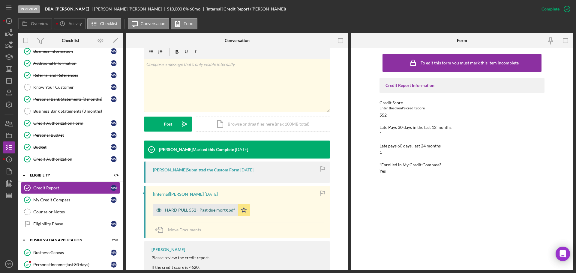
click at [204, 211] on div "HARD PULL 552 - Past due mortg.pdf" at bounding box center [200, 210] width 70 height 5
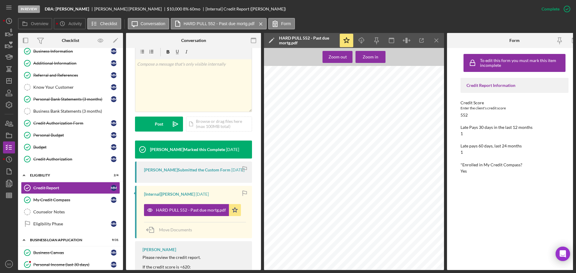
scroll to position [240, 0]
click at [66, 202] on div "My Credit Compass" at bounding box center [71, 200] width 77 height 5
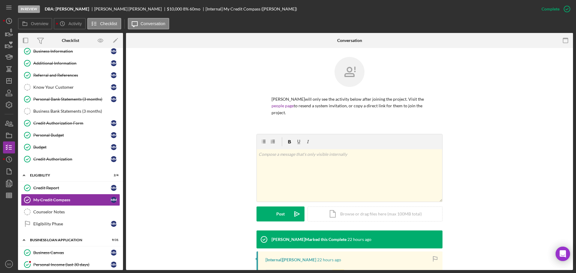
scroll to position [94, 0]
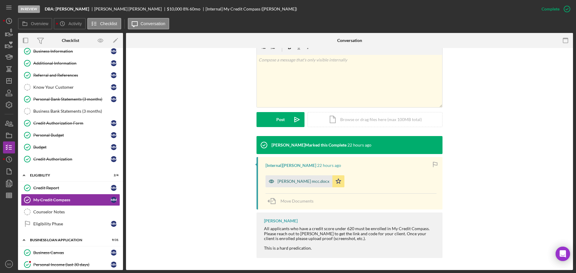
click at [306, 179] on div "[PERSON_NAME] mcc.docx" at bounding box center [303, 181] width 52 height 5
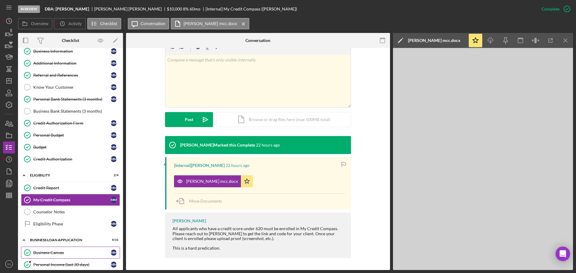
click at [69, 250] on div "Business Canvas" at bounding box center [71, 252] width 77 height 5
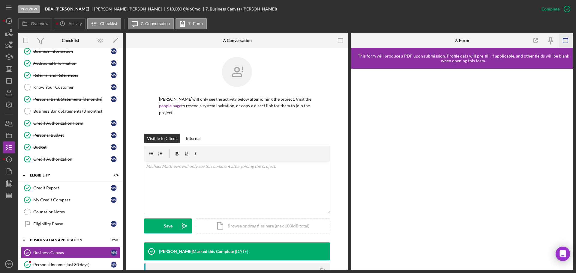
click at [565, 39] on icon "button" at bounding box center [565, 40] width 13 height 13
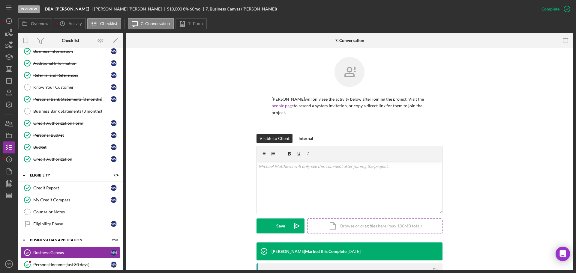
scroll to position [120, 0]
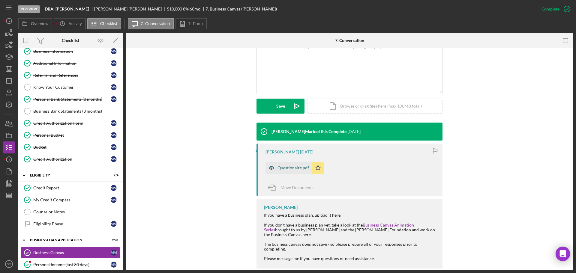
click at [300, 166] on div "Questionaire.pdf" at bounding box center [292, 168] width 31 height 5
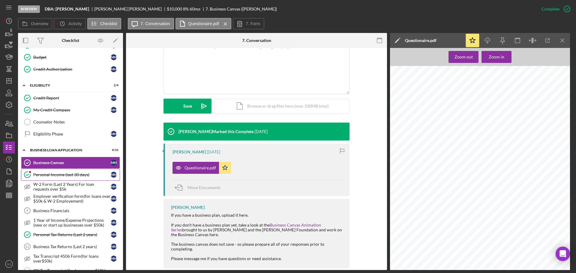
click at [58, 172] on div "Personal Income (last 30 days)" at bounding box center [71, 174] width 77 height 5
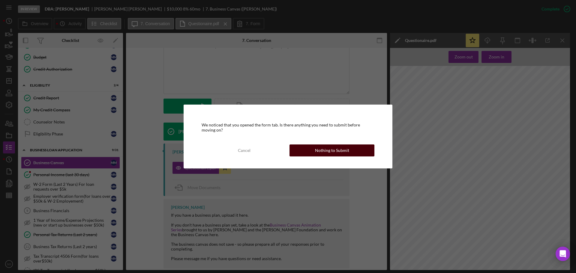
click at [318, 146] on div "Nothing to Submit" at bounding box center [332, 151] width 34 height 12
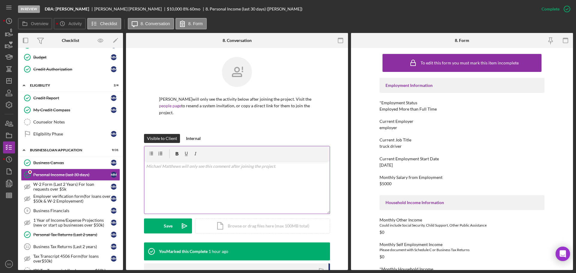
scroll to position [120, 0]
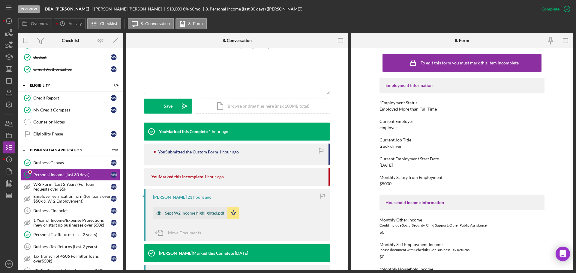
click at [178, 214] on div "Sept W2 income highlighted.pdf" at bounding box center [194, 213] width 59 height 5
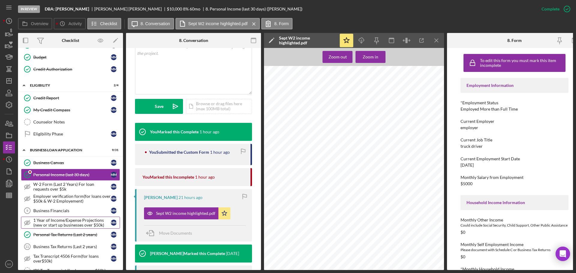
scroll to position [150, 0]
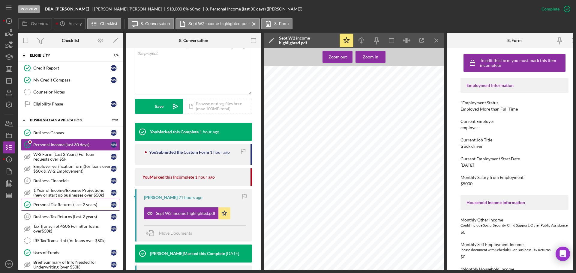
click at [88, 204] on div "Personal Tax Returns (Last 2 years)" at bounding box center [71, 204] width 77 height 5
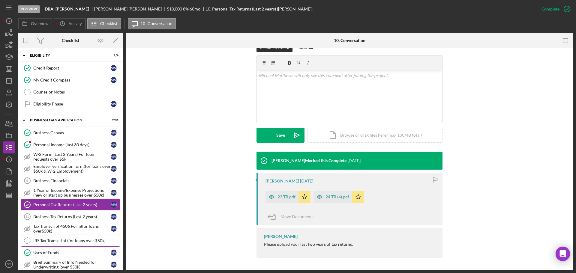
scroll to position [210, 0]
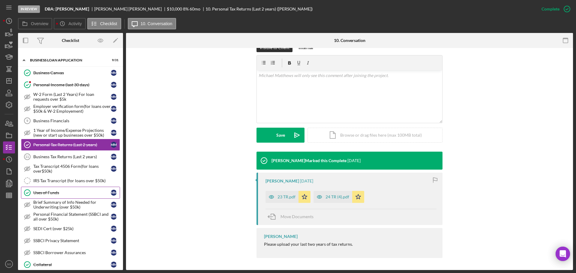
click at [54, 196] on link "Uses of Funds Uses of Funds M M" at bounding box center [70, 193] width 99 height 12
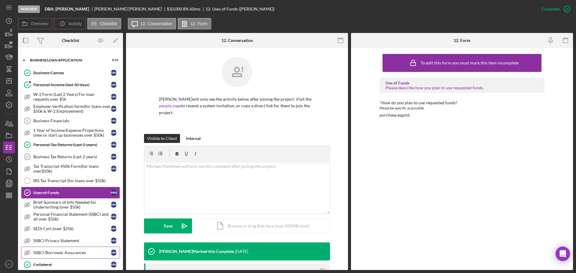
scroll to position [270, 0]
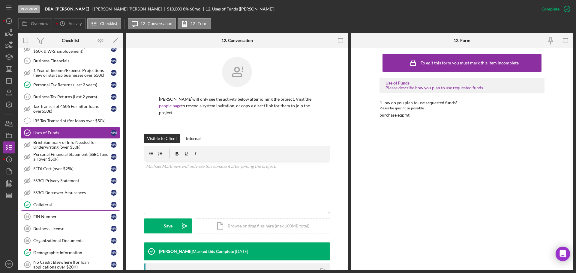
click at [49, 206] on div "Collateral" at bounding box center [71, 204] width 77 height 5
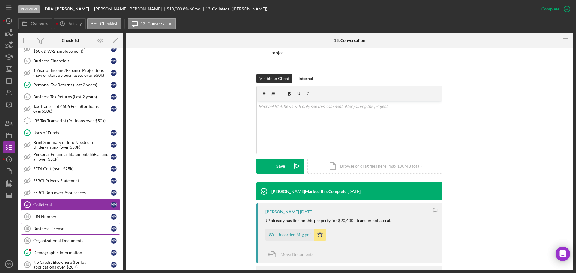
scroll to position [330, 0]
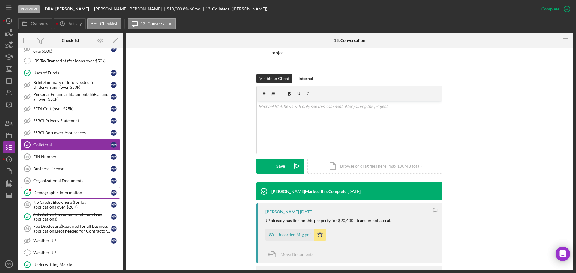
click at [64, 193] on div "Demographic Information" at bounding box center [71, 192] width 77 height 5
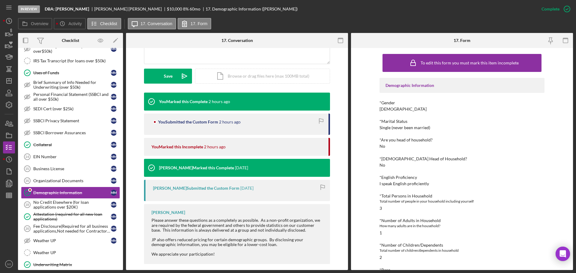
scroll to position [60, 0]
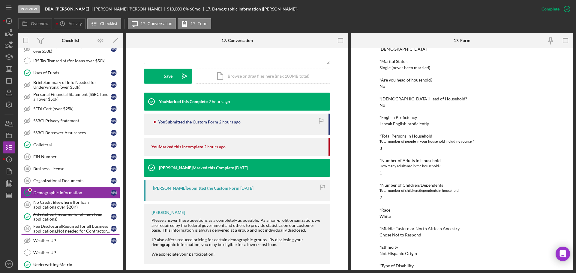
click at [66, 228] on div "Fee Disclosure(Required for all business applications,Not needed for Contractor…" at bounding box center [71, 229] width 77 height 10
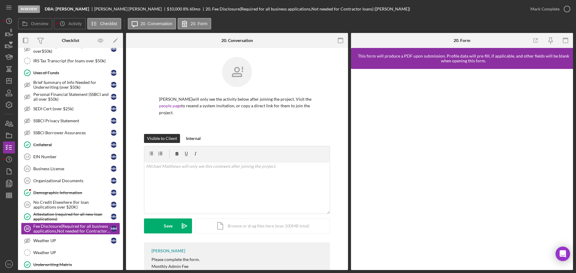
scroll to position [33, 0]
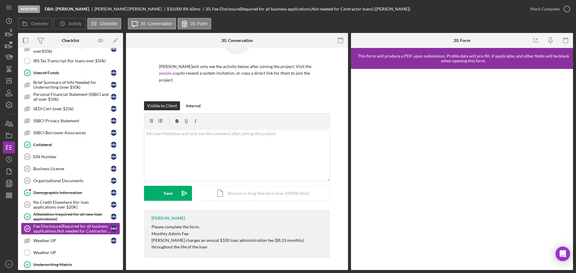
drag, startPoint x: 541, startPoint y: 7, endPoint x: 536, endPoint y: 33, distance: 25.9
click at [541, 7] on div "Mark Complete" at bounding box center [544, 9] width 29 height 12
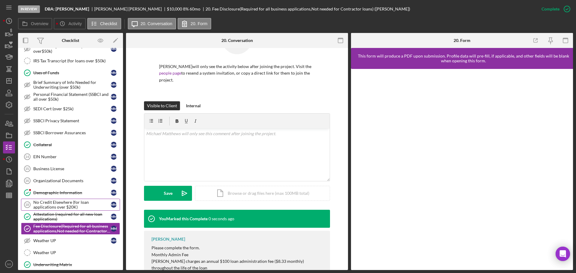
scroll to position [420, 0]
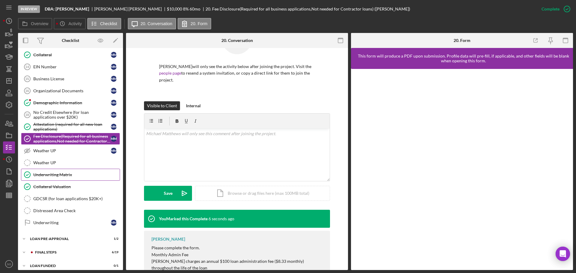
click at [72, 174] on div "Underwriting Matrix" at bounding box center [76, 174] width 86 height 5
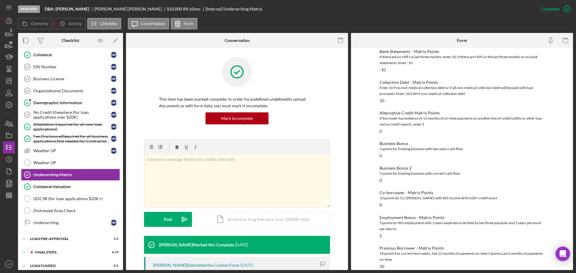
scroll to position [120, 0]
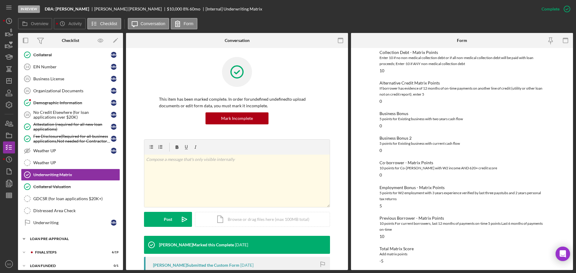
click at [69, 241] on div "LOAN PRE-APPROVAL" at bounding box center [72, 239] width 85 height 4
click at [61, 248] on link "Loan Approval Loan Approval" at bounding box center [70, 252] width 99 height 12
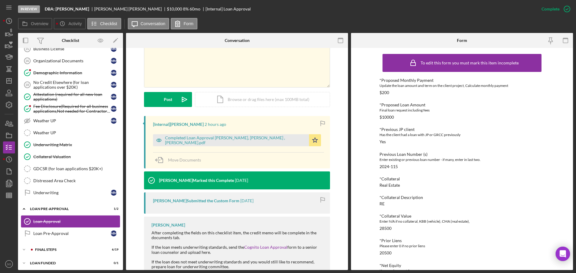
scroll to position [452, 0]
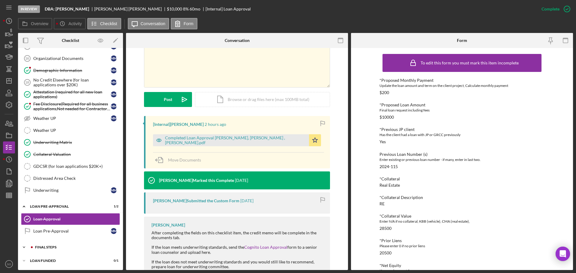
click at [60, 245] on div "Icon/Expander FINAL STEPS 6 / 19" at bounding box center [70, 247] width 105 height 12
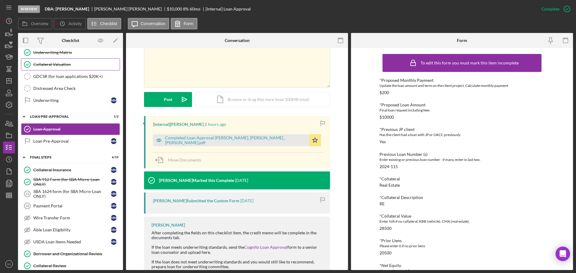
click at [42, 66] on div "Collateral Valuation" at bounding box center [76, 64] width 86 height 5
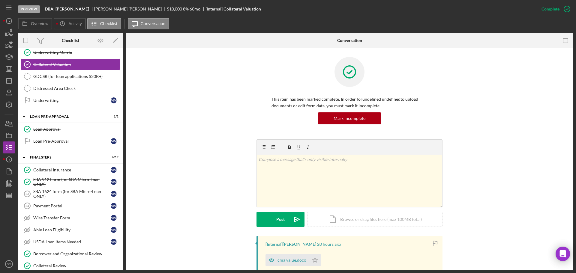
scroll to position [120, 0]
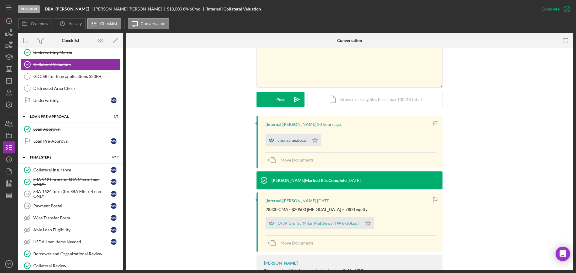
click at [290, 143] on div "cma value.docx" at bounding box center [286, 140] width 43 height 12
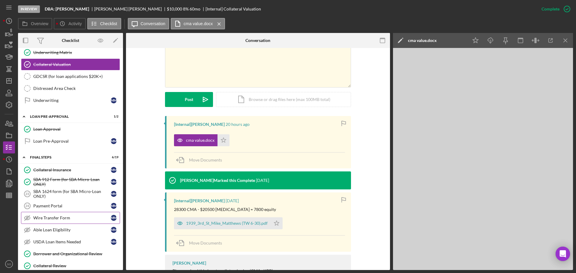
scroll to position [572, 0]
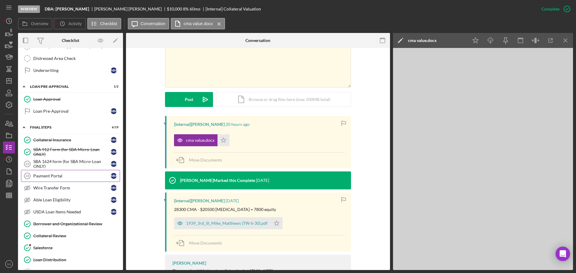
click at [56, 174] on div "Payment Portal" at bounding box center [71, 176] width 77 height 5
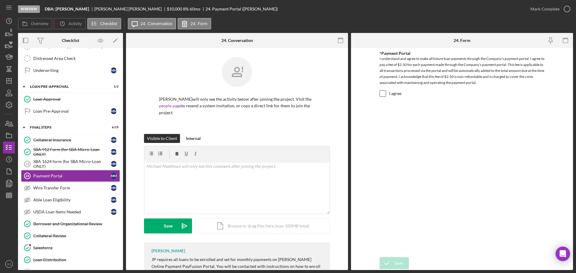
click at [384, 93] on input "I agree" at bounding box center [383, 94] width 6 height 6
checkbox input "true"
click at [405, 260] on button "Save" at bounding box center [393, 263] width 29 height 12
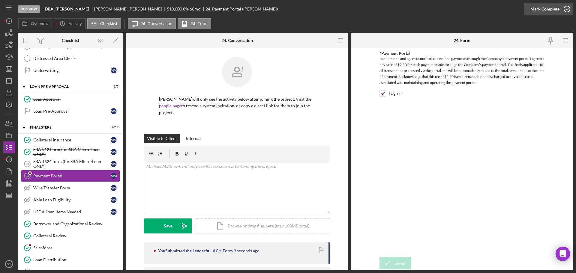
click at [526, 12] on button "Mark Complete" at bounding box center [548, 9] width 49 height 12
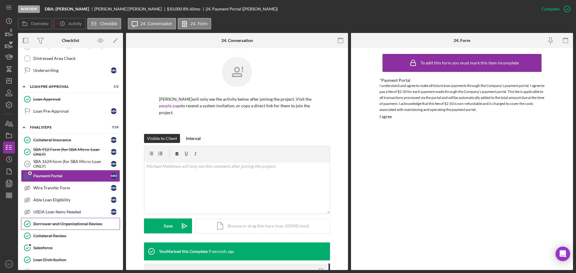
click at [100, 226] on div "Borrower and Organizational Review" at bounding box center [76, 224] width 86 height 5
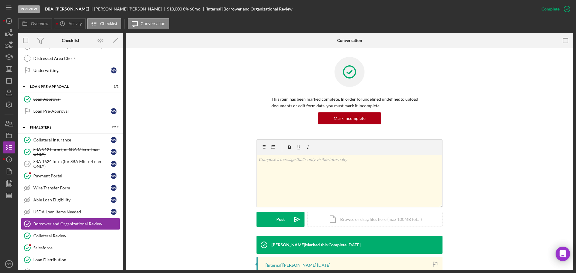
scroll to position [110, 0]
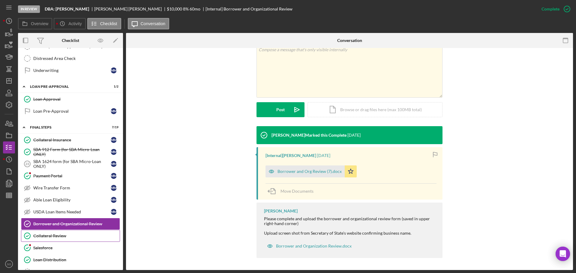
click at [73, 236] on div "Collateral Review" at bounding box center [76, 236] width 86 height 5
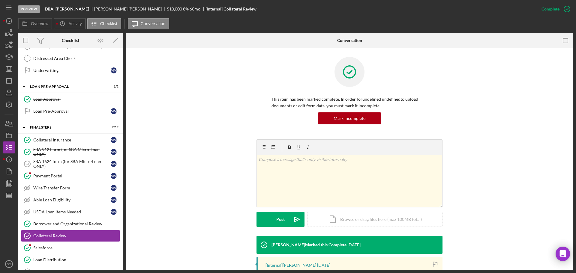
scroll to position [95, 0]
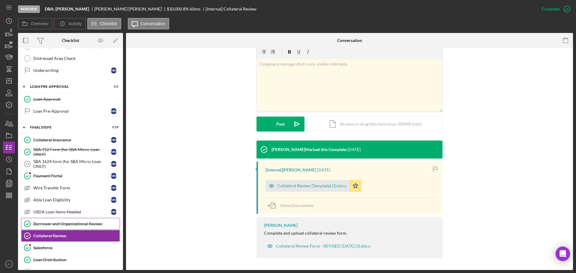
click at [73, 222] on div "Borrower and Organizational Review" at bounding box center [76, 224] width 86 height 5
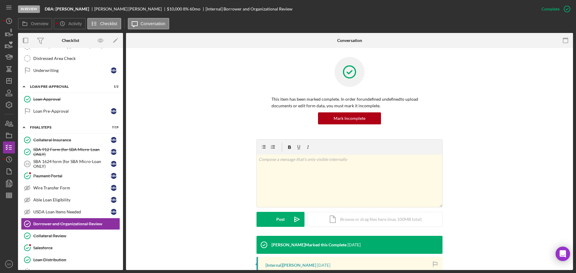
scroll to position [110, 0]
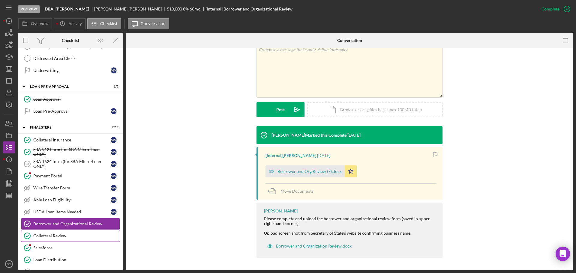
click at [67, 239] on link "Collateral Review Collateral Review" at bounding box center [70, 236] width 99 height 12
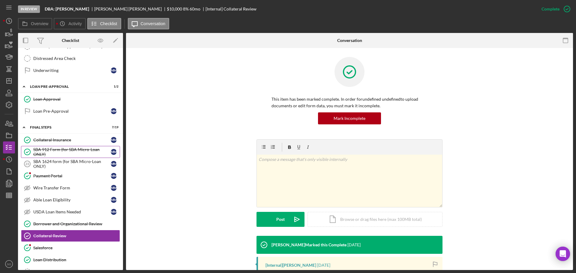
click at [70, 148] on div "SBA 912 Form (for SBA Micro-Loan ONLY)" at bounding box center [71, 152] width 77 height 10
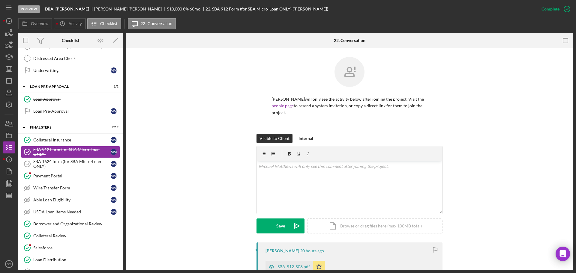
scroll to position [90, 0]
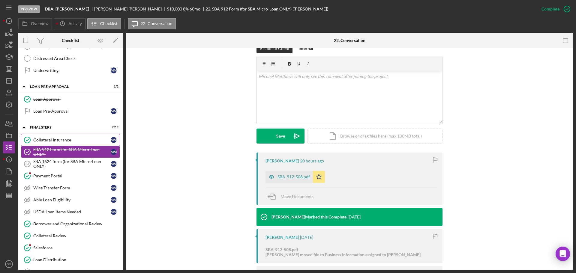
click at [45, 138] on div "Collateral Insurance" at bounding box center [71, 140] width 77 height 5
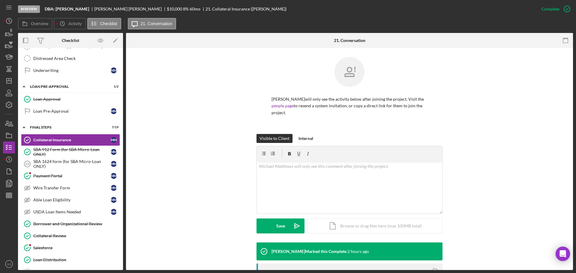
scroll to position [90, 0]
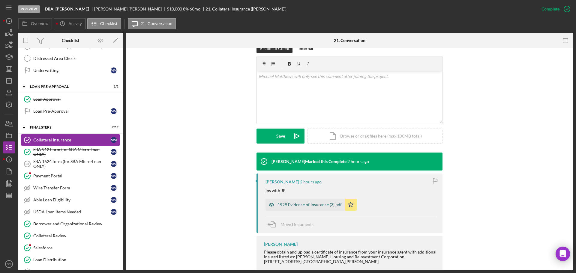
click at [294, 208] on div "1929 Evidence of Insurance (3).pdf" at bounding box center [304, 205] width 79 height 12
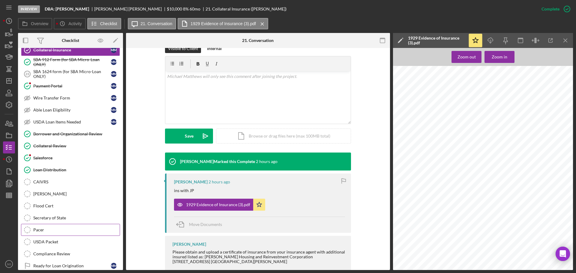
scroll to position [683, 0]
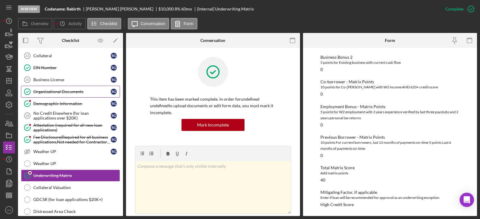
scroll to position [338, 0]
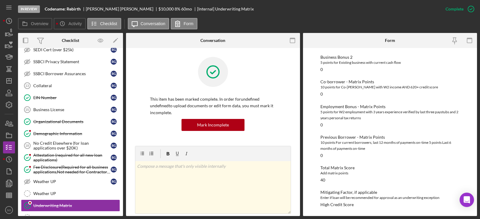
click at [61, 134] on div "Demographic Information" at bounding box center [71, 133] width 77 height 5
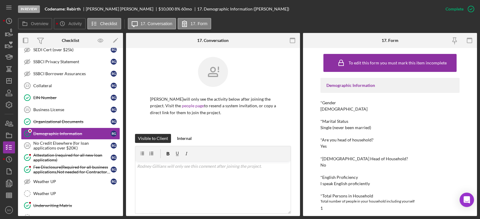
scroll to position [60, 0]
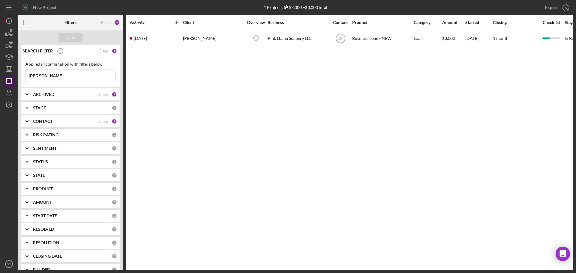
drag, startPoint x: 56, startPoint y: 76, endPoint x: 5, endPoint y: 75, distance: 51.3
click at [7, 75] on div "New Project 1 Projects $3,000 • $3,000 Total rosie Export Icon/Export Filters R…" at bounding box center [288, 135] width 570 height 270
type input "rodney\"
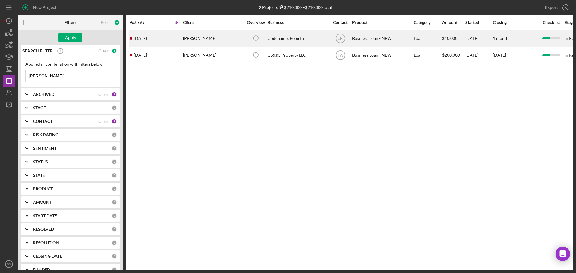
click at [213, 42] on div "[PERSON_NAME]" at bounding box center [213, 39] width 60 height 16
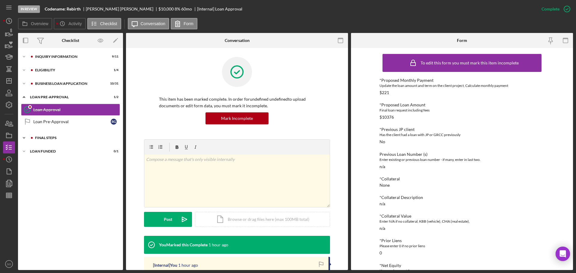
click at [53, 143] on div "Icon/Expander FINAL STEPS 8 / 19" at bounding box center [70, 138] width 105 height 12
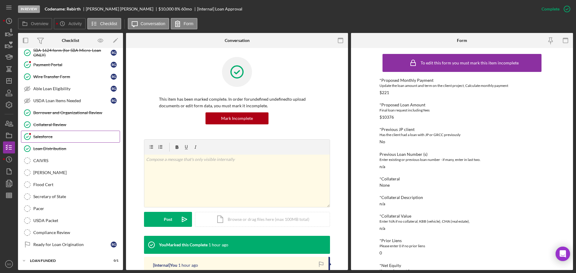
scroll to position [62, 0]
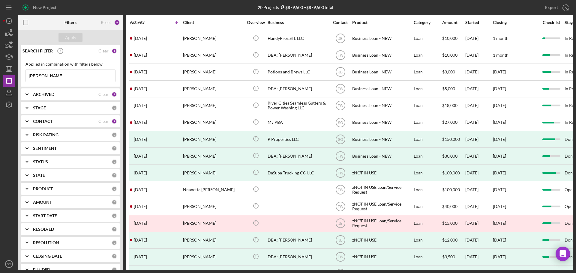
drag, startPoint x: 75, startPoint y: 80, endPoint x: 25, endPoint y: 80, distance: 49.5
click at [25, 80] on div "michael matthews Icon/Menu Close" at bounding box center [70, 76] width 90 height 13
type input "[PERSON_NAME]"
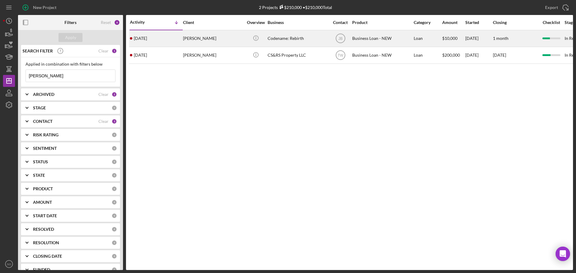
click at [187, 40] on div "[PERSON_NAME]" at bounding box center [213, 39] width 60 height 16
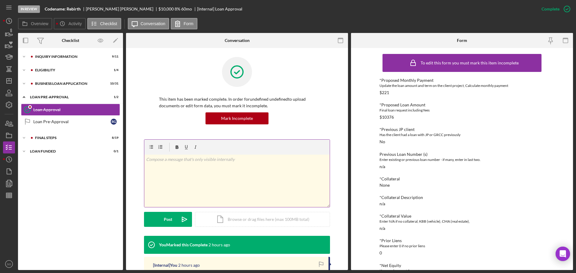
scroll to position [120, 0]
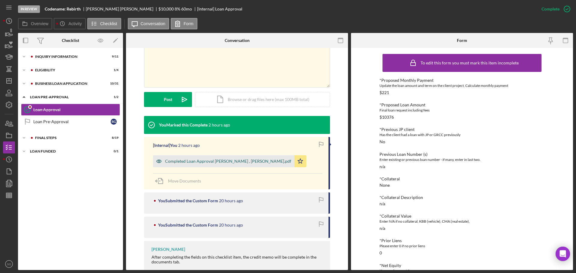
click at [215, 164] on div "Completed Loan Approval [PERSON_NAME] , [PERSON_NAME].pdf" at bounding box center [223, 161] width 141 height 12
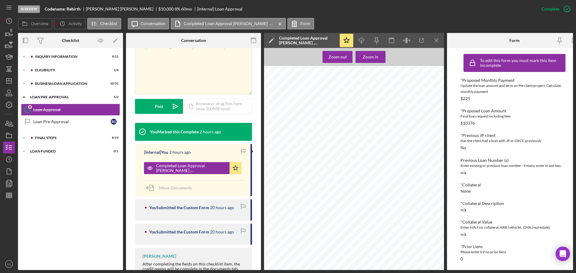
scroll to position [0, 0]
click at [12, 81] on icon "Icon/Dashboard" at bounding box center [8, 80] width 15 height 15
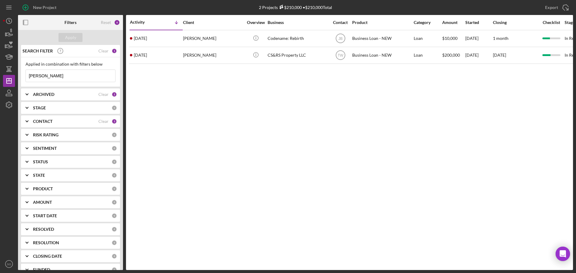
drag, startPoint x: 45, startPoint y: 77, endPoint x: 0, endPoint y: 72, distance: 44.9
click at [0, 72] on div "New Project 2 Projects $210,000 • $210,000 Total [PERSON_NAME] Export Icon/Expo…" at bounding box center [288, 136] width 576 height 273
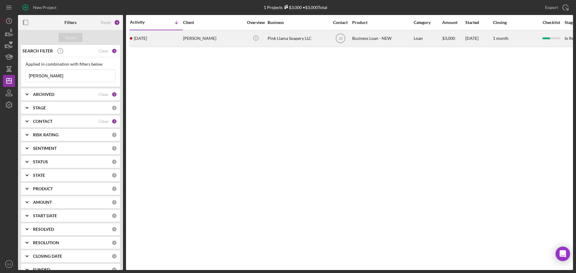
type input "[PERSON_NAME]"
click at [185, 37] on div "[PERSON_NAME]" at bounding box center [213, 39] width 60 height 16
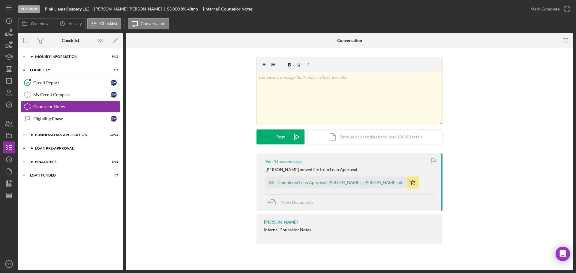
click at [62, 150] on div "LOAN PRE-APPROVAL" at bounding box center [75, 149] width 80 height 4
click at [58, 159] on div "Loan Approval" at bounding box center [76, 161] width 86 height 5
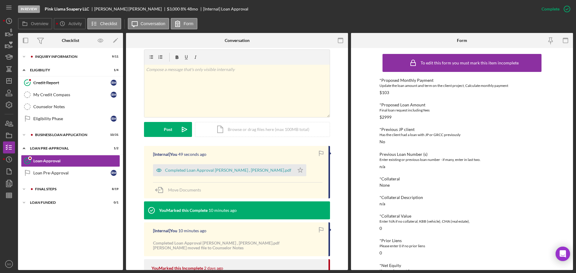
scroll to position [150, 0]
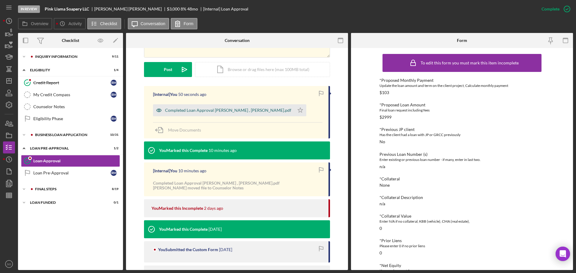
click at [211, 109] on div "Completed Loan Approval Boyle, Jim , Rosie Moore.pdf" at bounding box center [228, 110] width 126 height 5
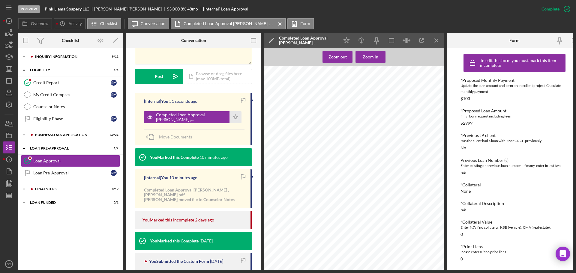
scroll to position [90, 0]
click at [236, 112] on icon "Icon/Star" at bounding box center [235, 117] width 12 height 12
click at [177, 112] on div "Completed Loan Approval Boyle, Jim , Rosie Moore.pdf" at bounding box center [191, 117] width 70 height 10
click at [572, 41] on rect "button" at bounding box center [574, 40] width 5 height 5
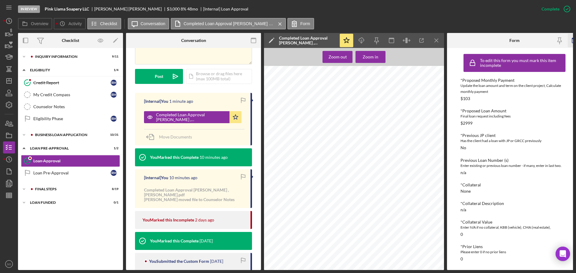
scroll to position [150, 0]
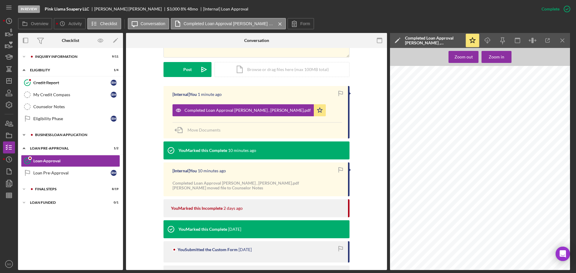
click at [67, 136] on div "BUSINESS LOAN APPLICATION" at bounding box center [75, 135] width 80 height 4
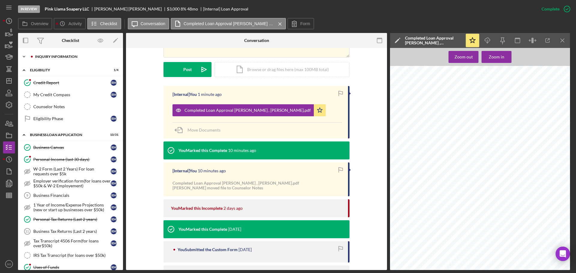
click at [56, 54] on div "Icon/Expander INQUIRY INFORMATION 9 / 11" at bounding box center [70, 57] width 105 height 12
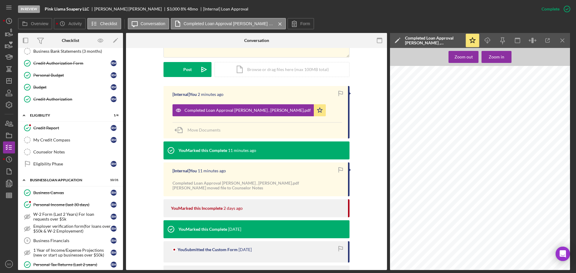
scroll to position [120, 0]
